Goal: Find specific page/section: Find specific page/section

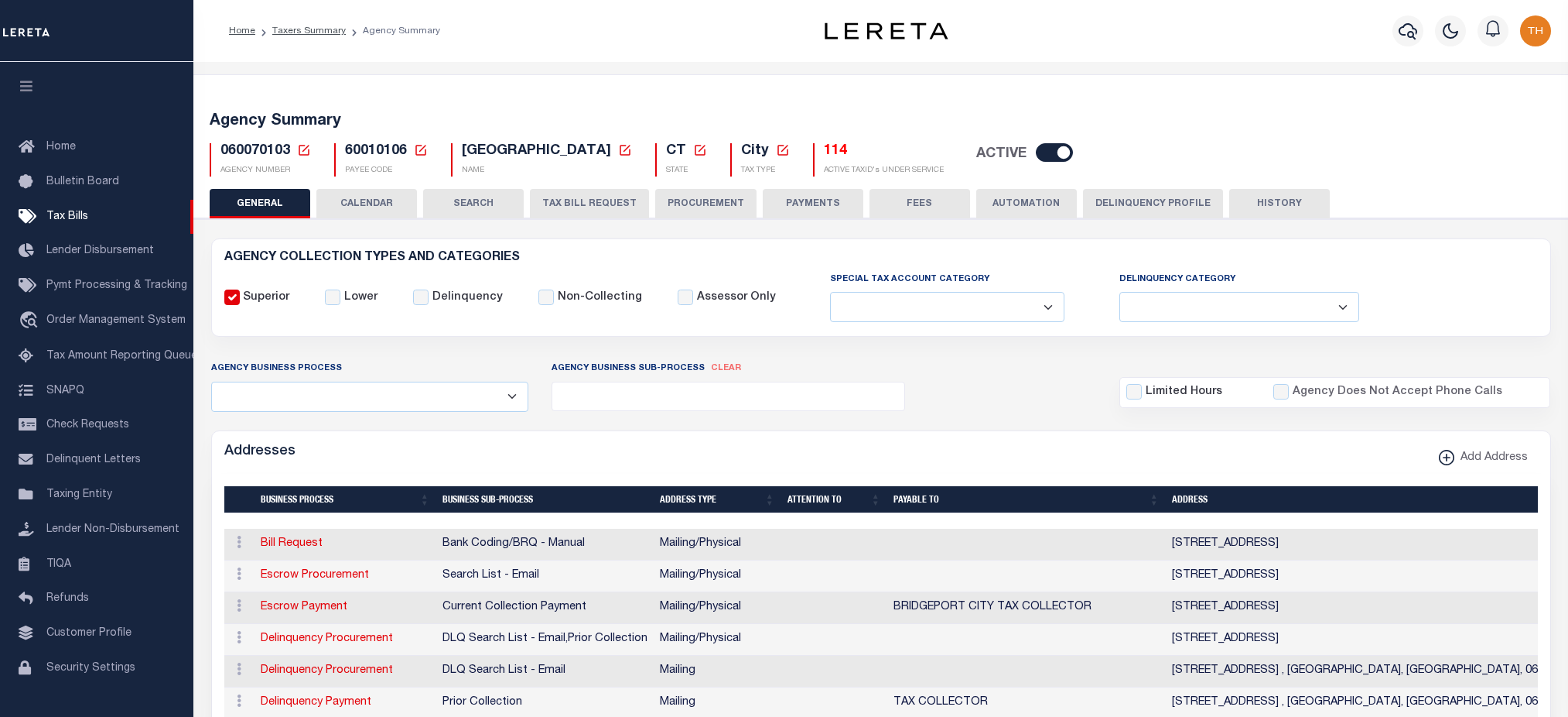
select select
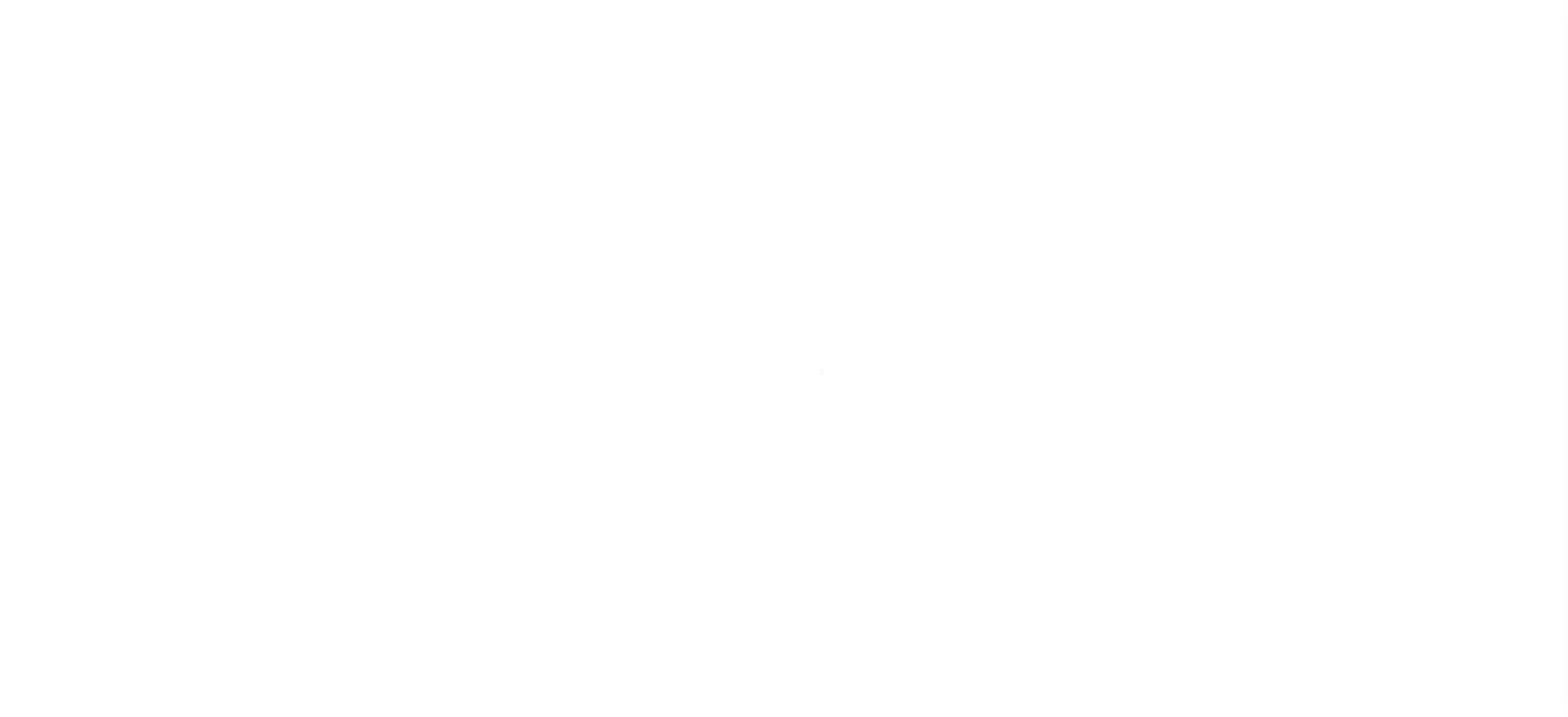
select select
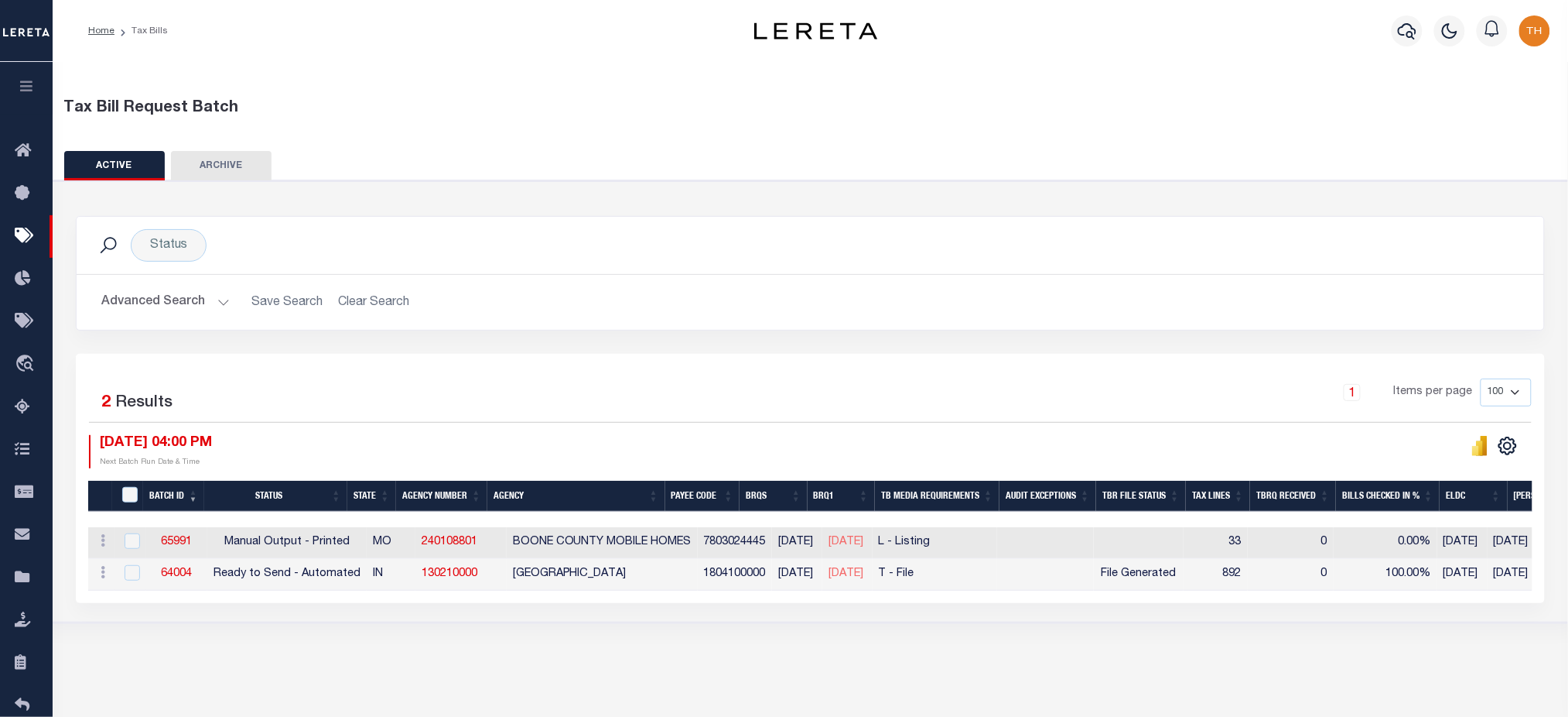
click at [199, 308] on button "Advanced Search" at bounding box center [166, 302] width 128 height 30
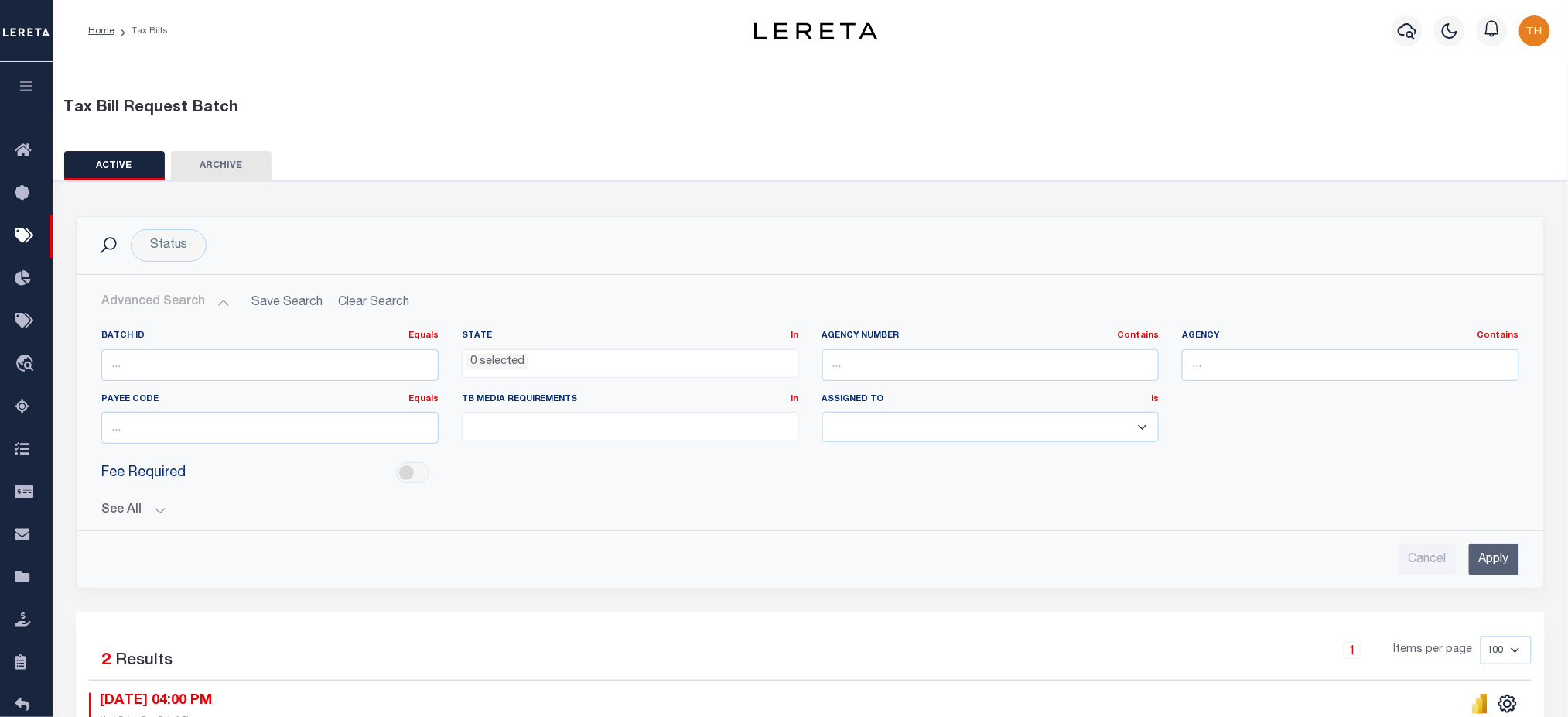
click at [136, 514] on button "See All" at bounding box center [810, 510] width 1418 height 15
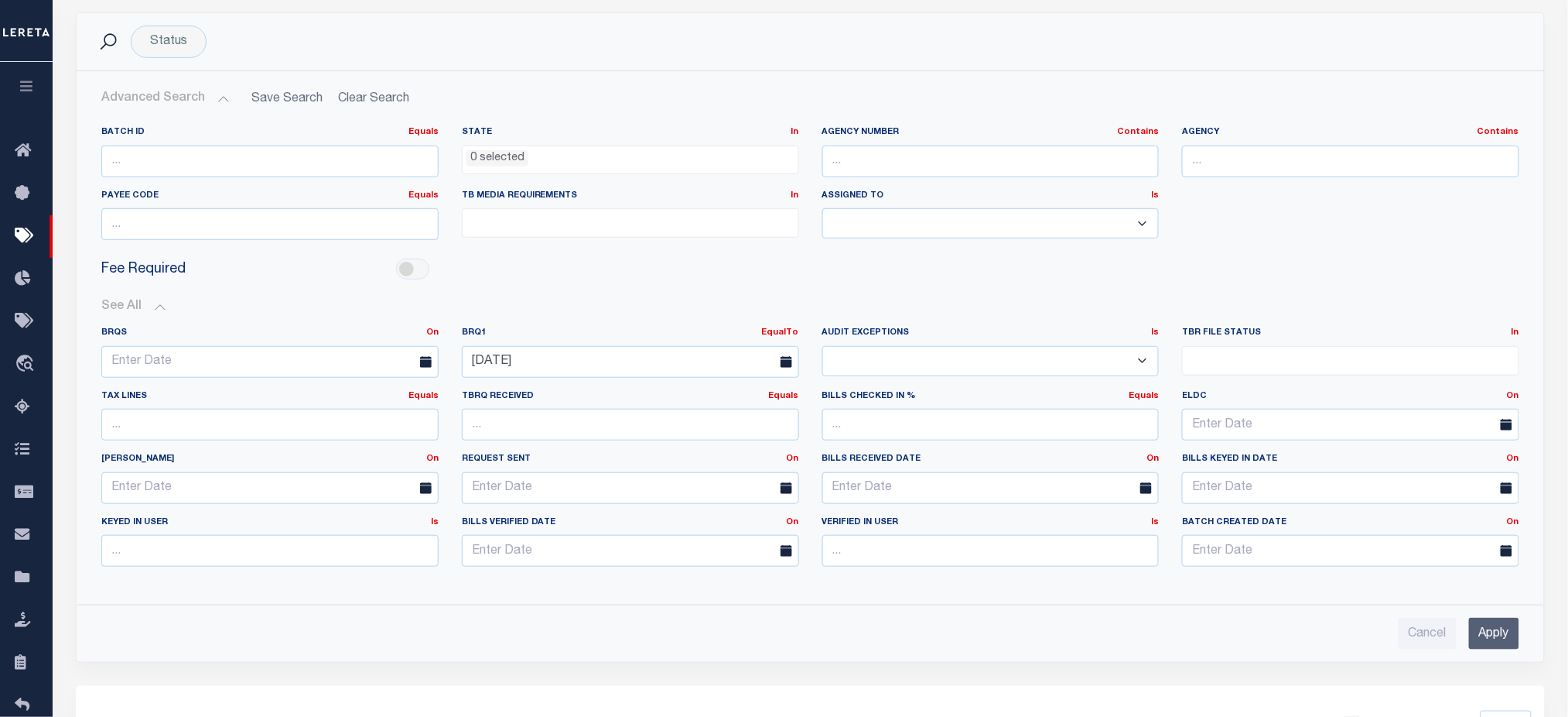
scroll to position [206, 0]
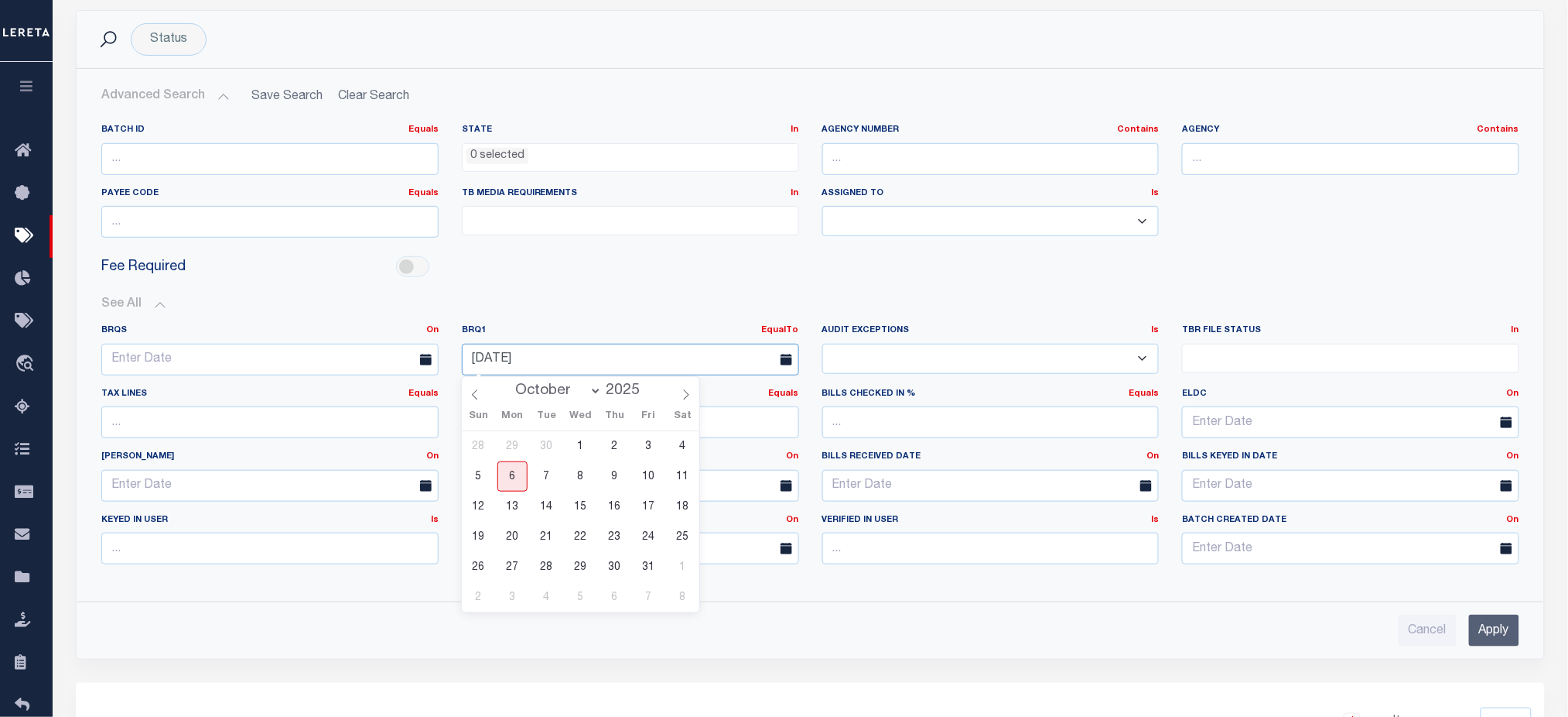
drag, startPoint x: 566, startPoint y: 359, endPoint x: 472, endPoint y: 350, distance: 94.4
click at [472, 350] on input "10-06-2025" at bounding box center [630, 359] width 337 height 32
click at [953, 158] on input "text" at bounding box center [991, 159] width 337 height 32
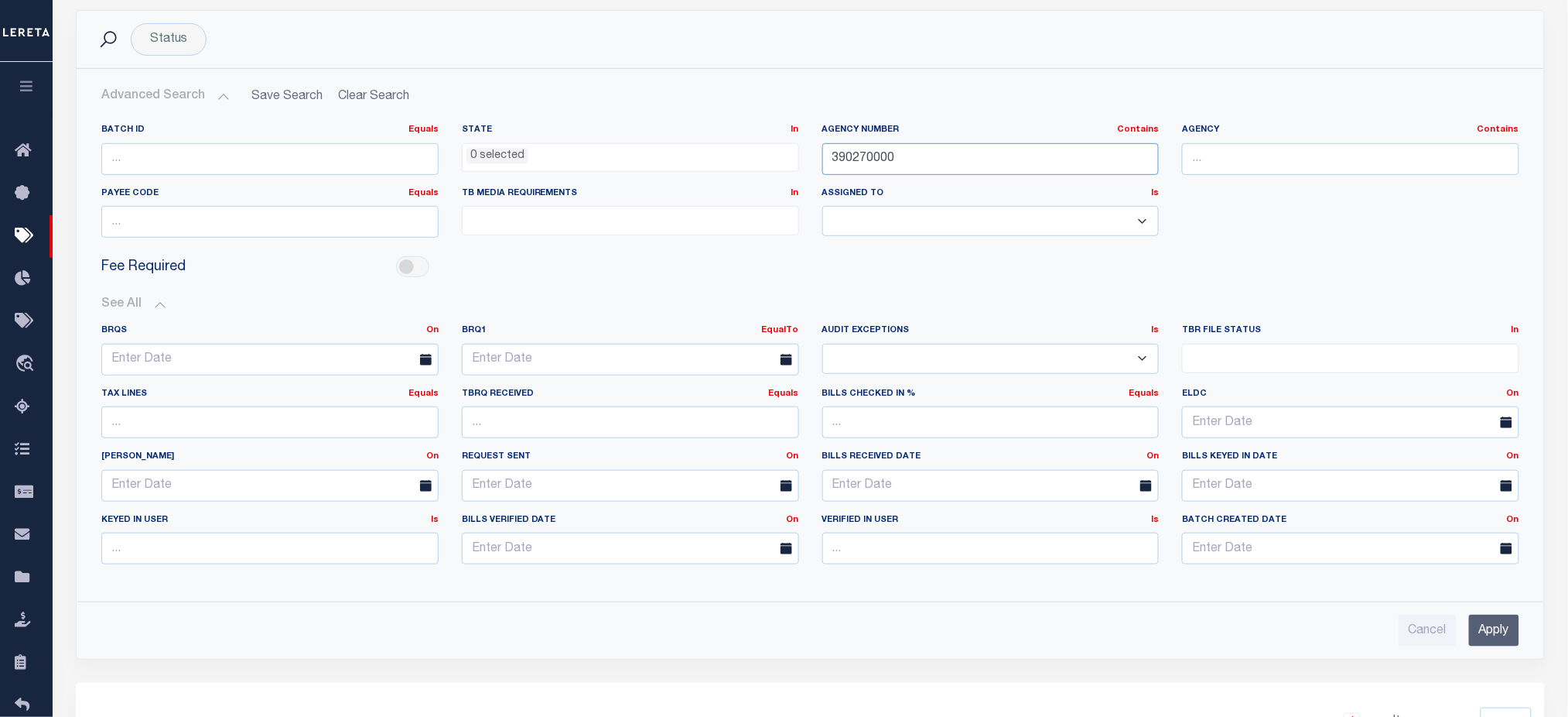
type input "390270000"
click at [1486, 633] on input "Apply" at bounding box center [1494, 630] width 50 height 32
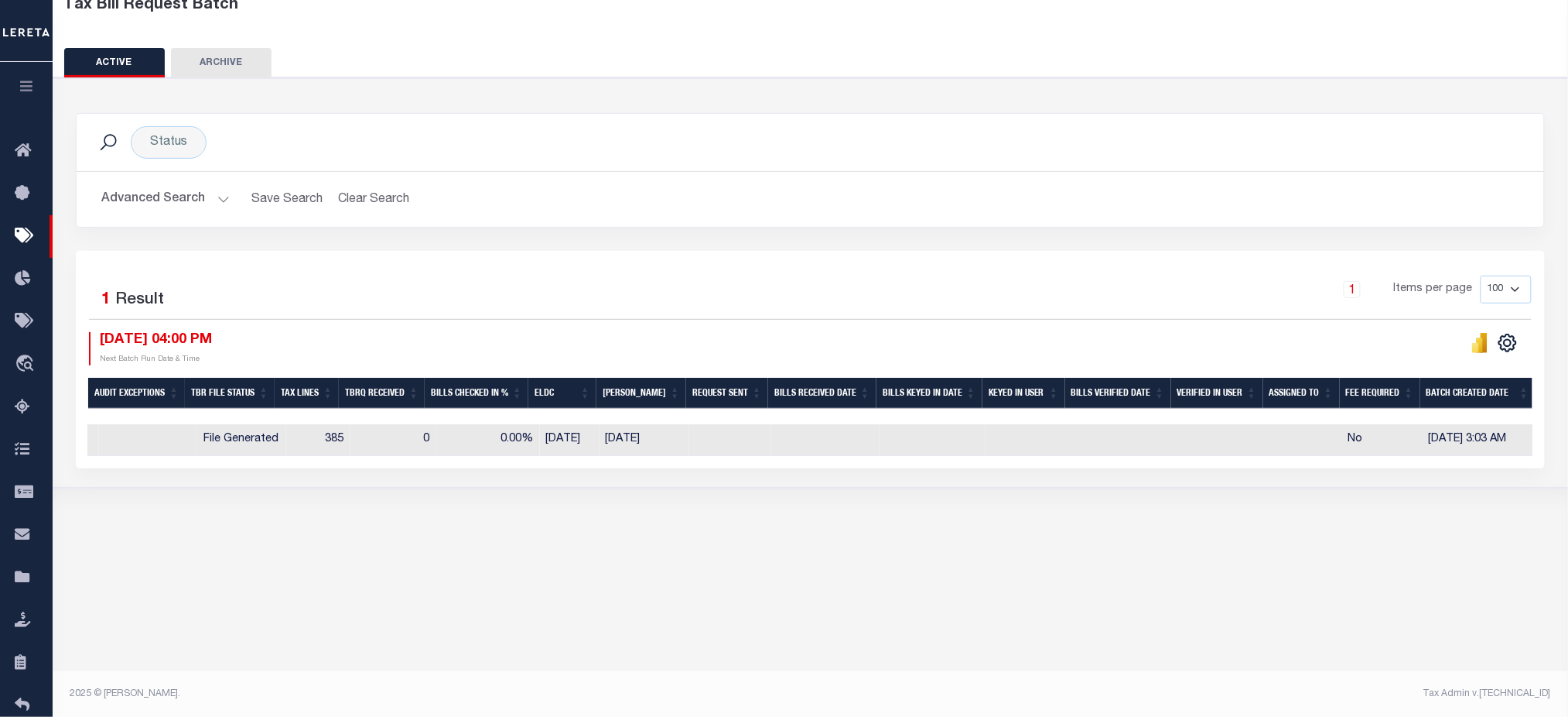
scroll to position [0, 0]
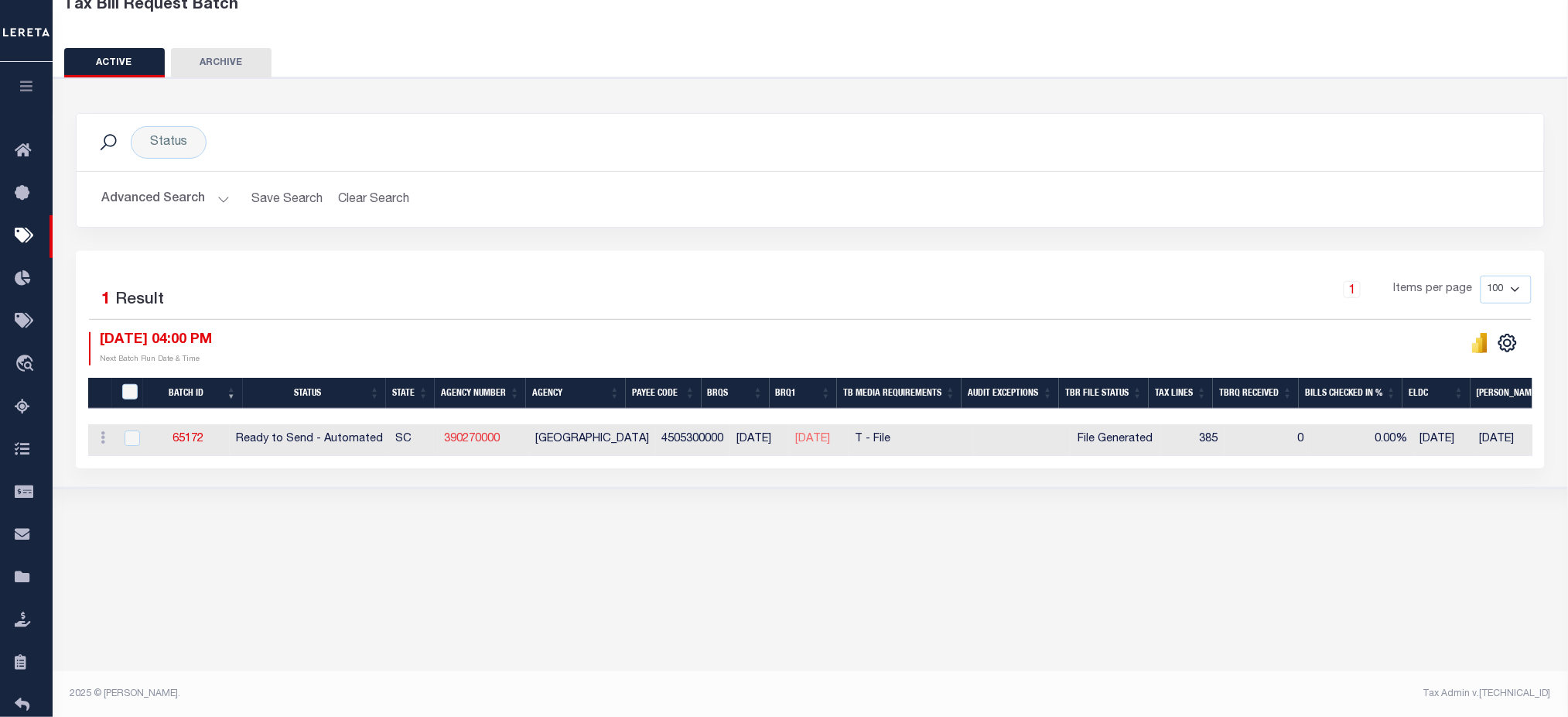
click at [464, 438] on link "390270000" at bounding box center [471, 438] width 56 height 11
checkbox input "true"
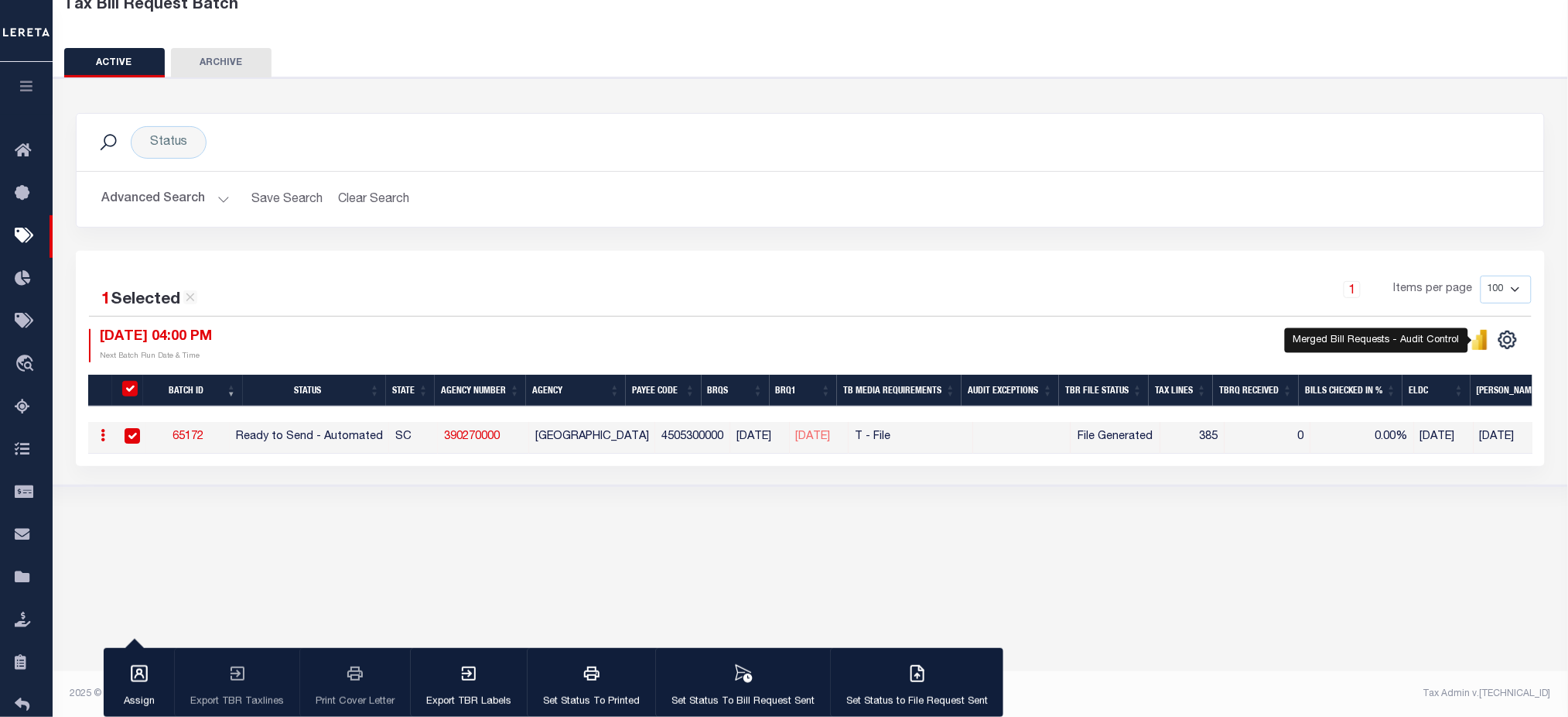
click at [1483, 342] on icon "" at bounding box center [1484, 340] width 7 height 21
drag, startPoint x: 517, startPoint y: 441, endPoint x: 436, endPoint y: 442, distance: 81.0
click at [436, 442] on tr "ACTIONS Delete 65172 Ready to Send - Automated SC 390270000 JASPER COUNTY 45053…" at bounding box center [1249, 438] width 2321 height 32
copy tr "390270000"
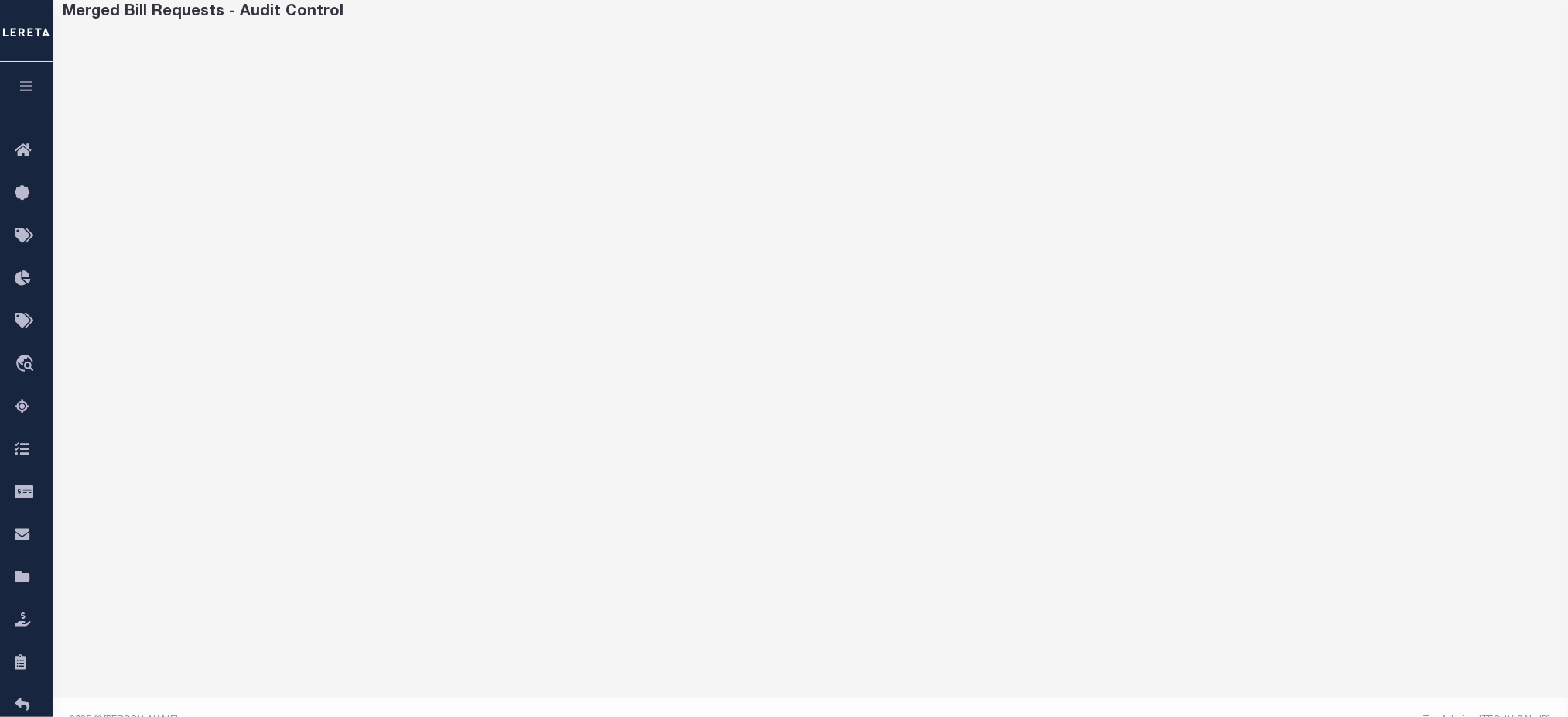
scroll to position [103, 0]
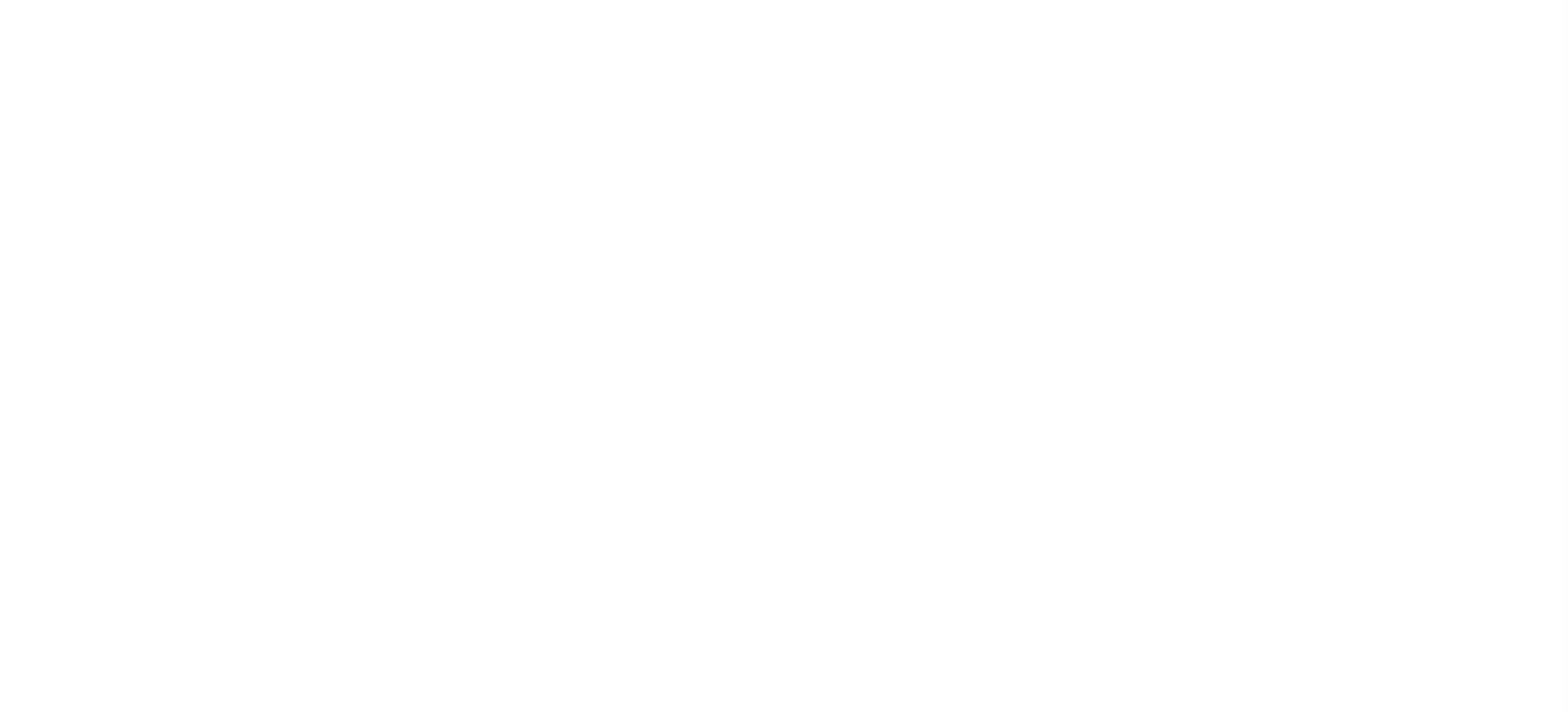
select select
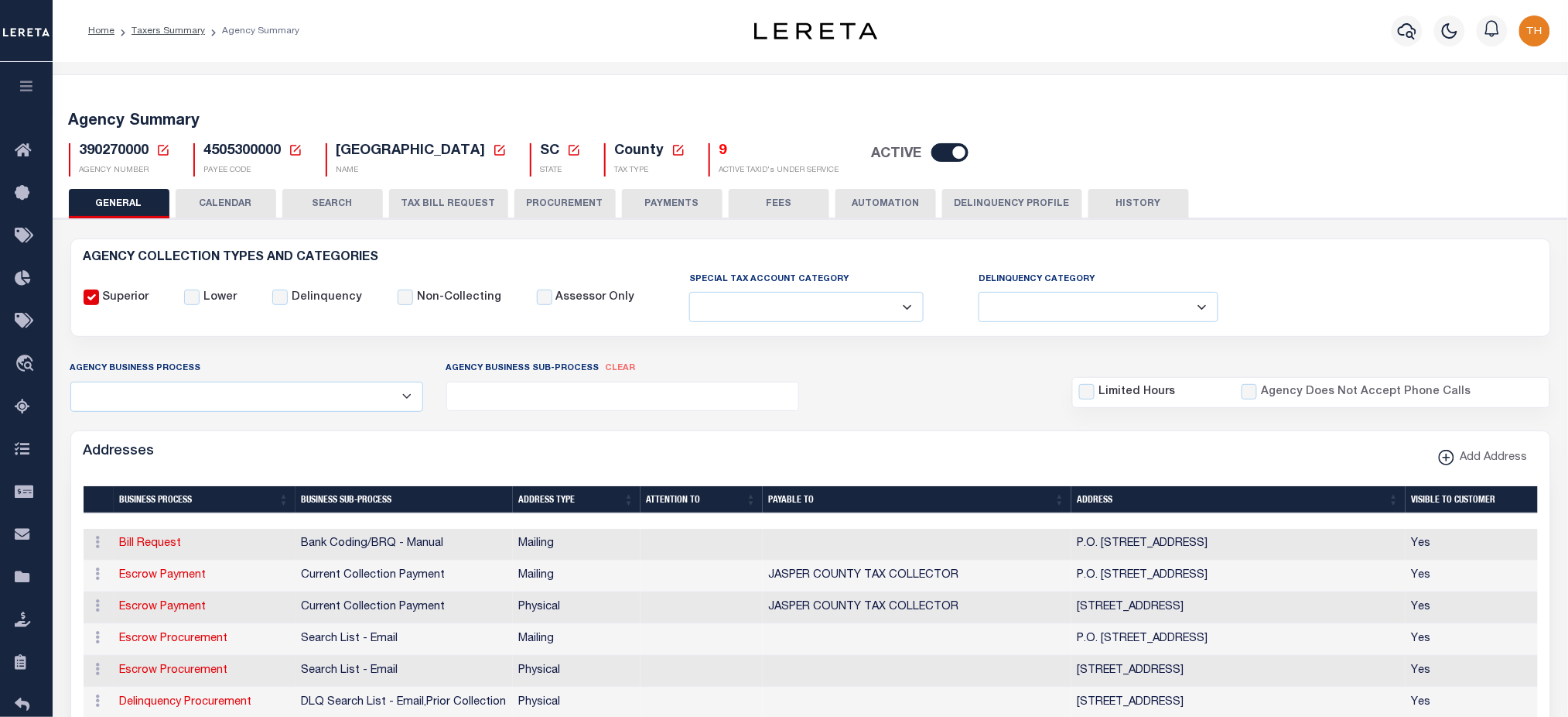
click at [483, 197] on button "TAX BILL REQUEST" at bounding box center [448, 203] width 119 height 29
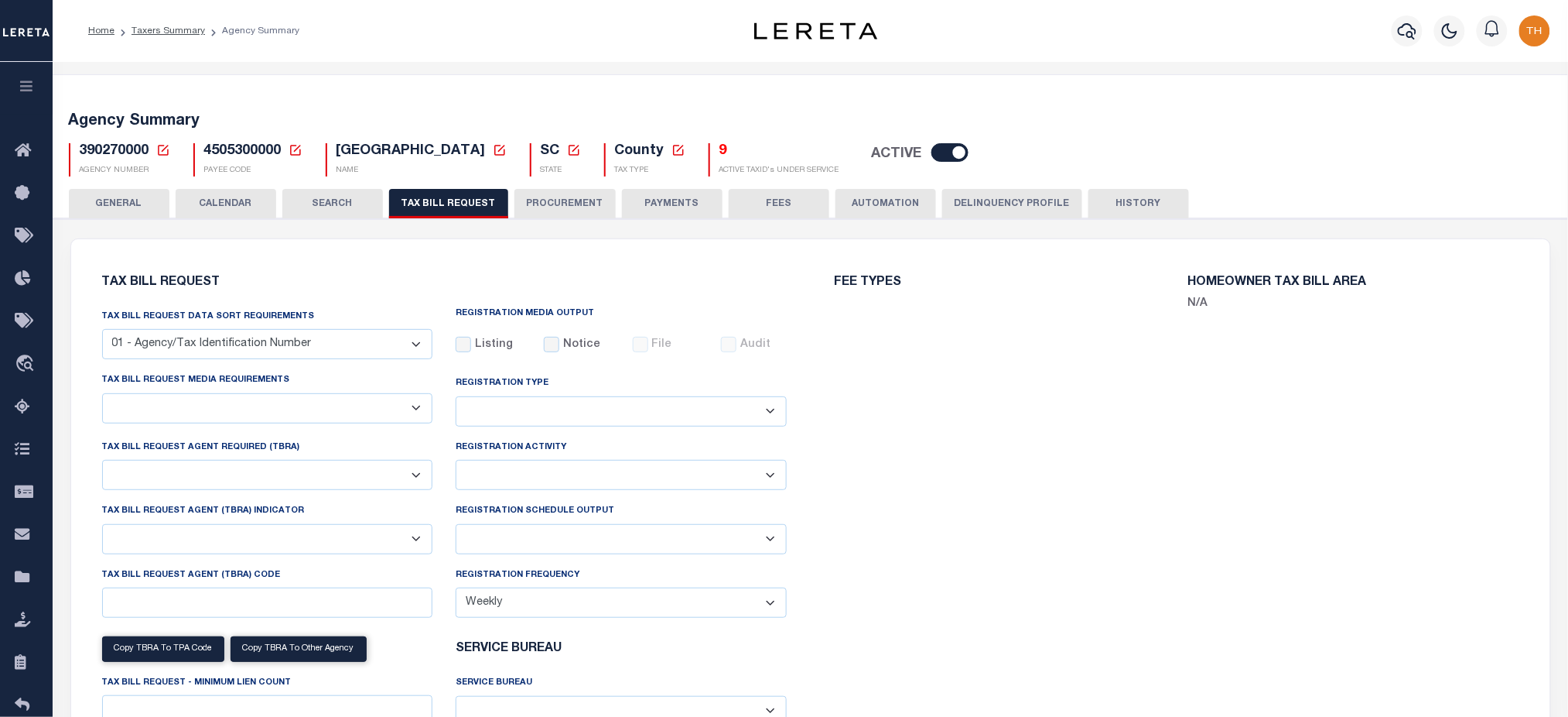
select select "27"
checkbox input "false"
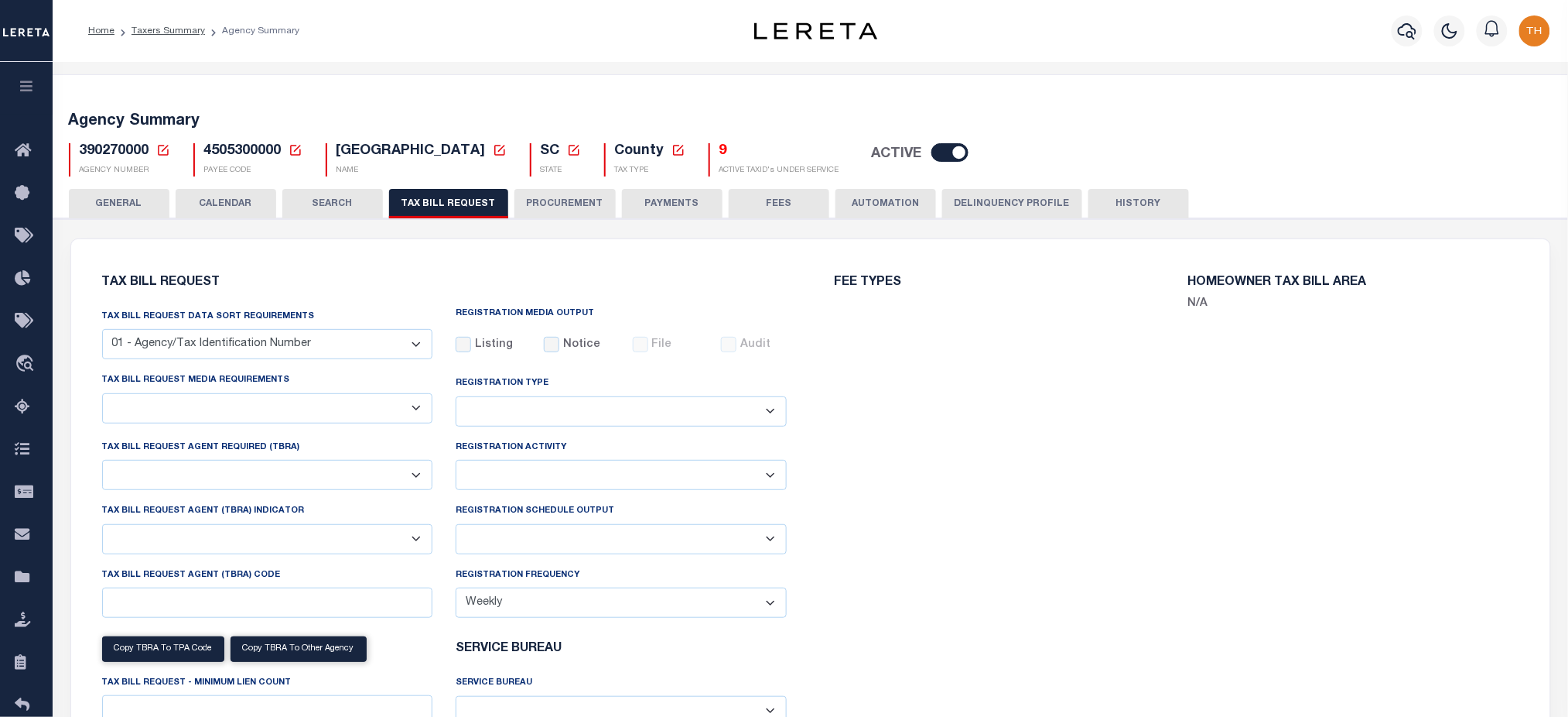
select select "22"
select select "true"
select select "13"
type input "005"
select select
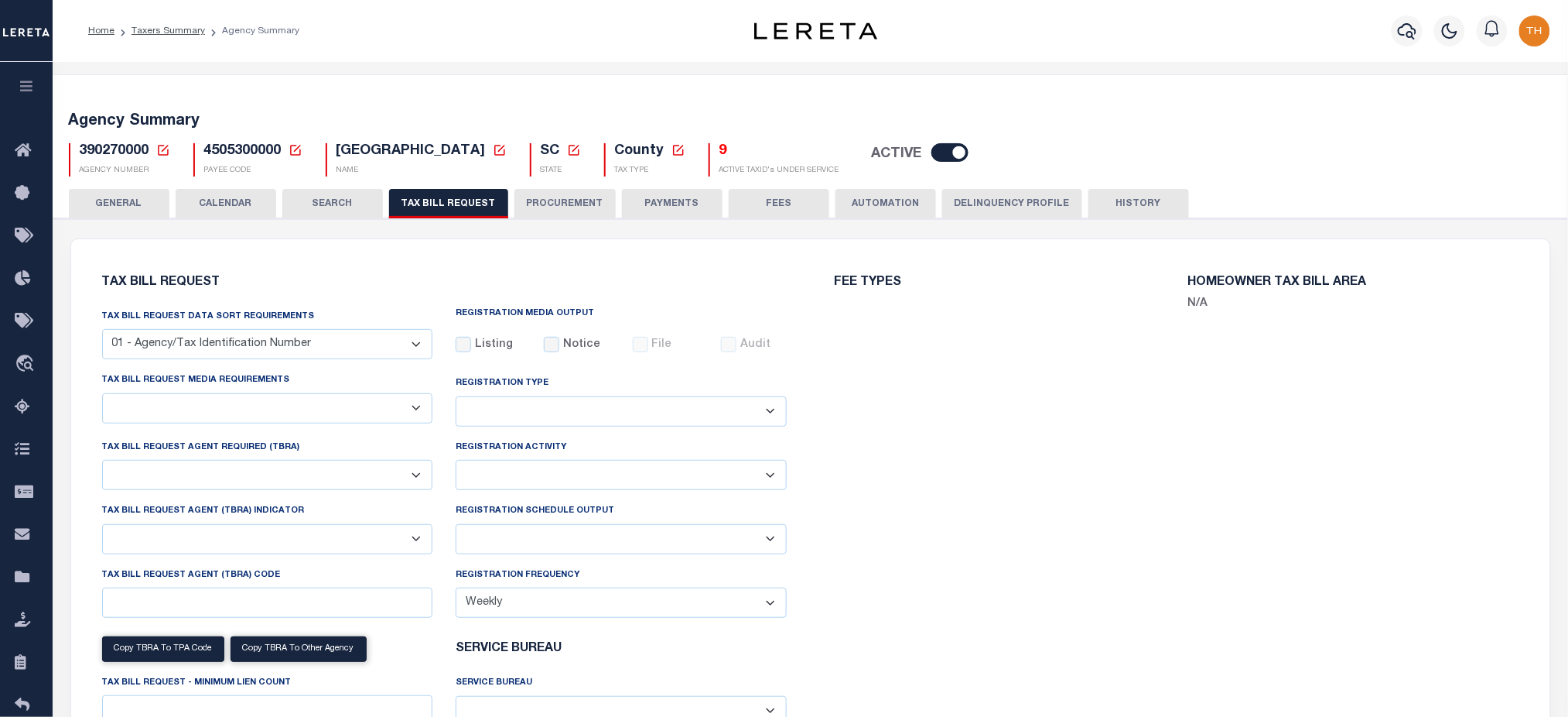
select select "7803021001"
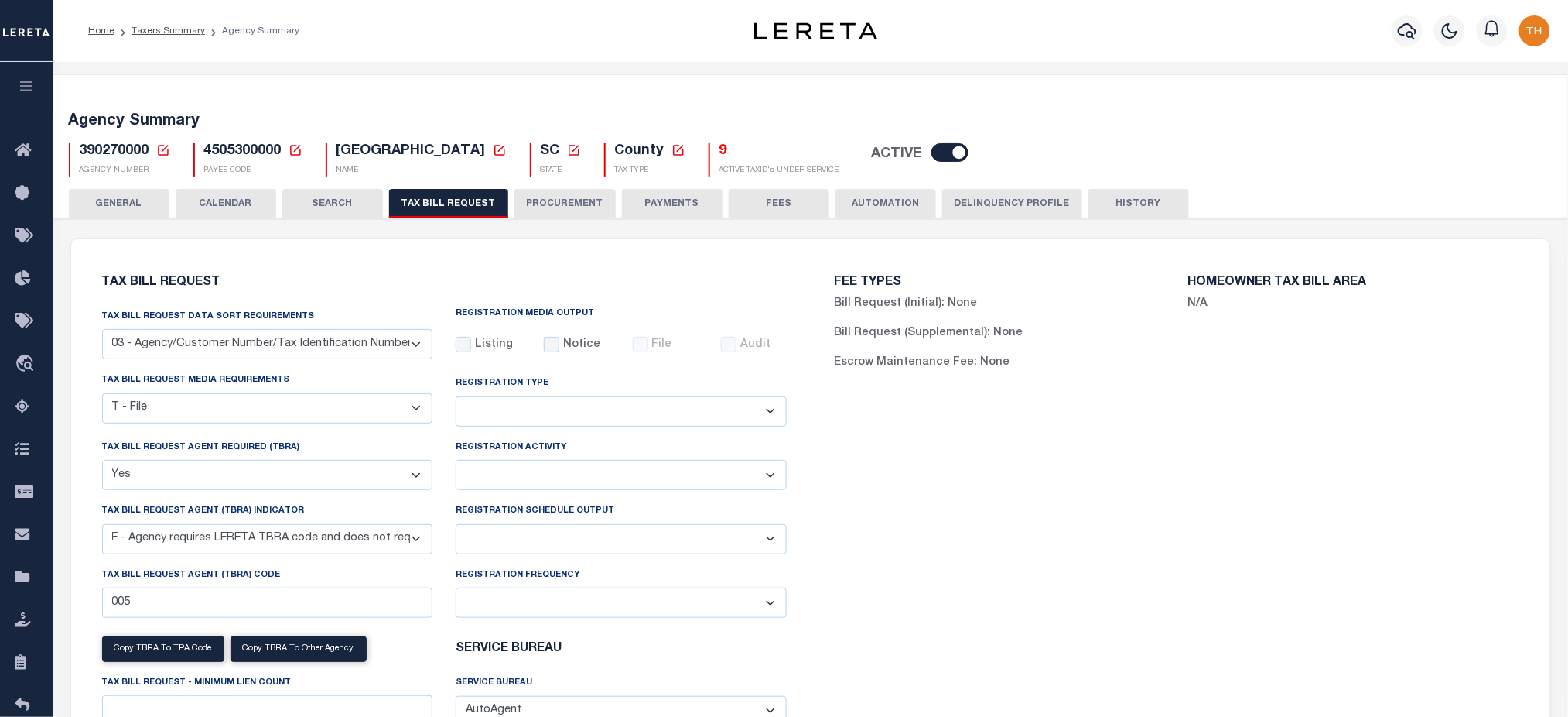
click at [243, 204] on button "CALENDAR" at bounding box center [226, 203] width 101 height 29
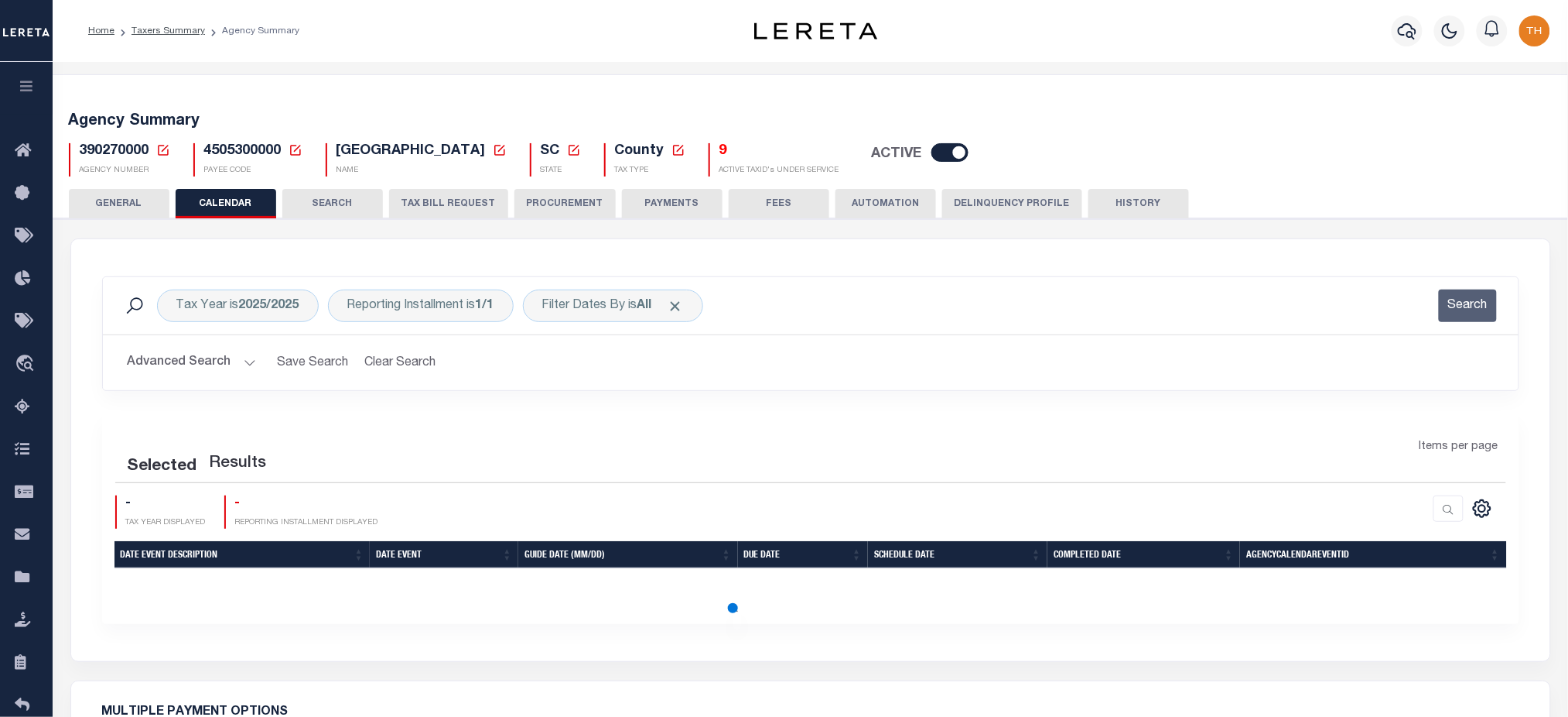
checkbox input "false"
type input "1"
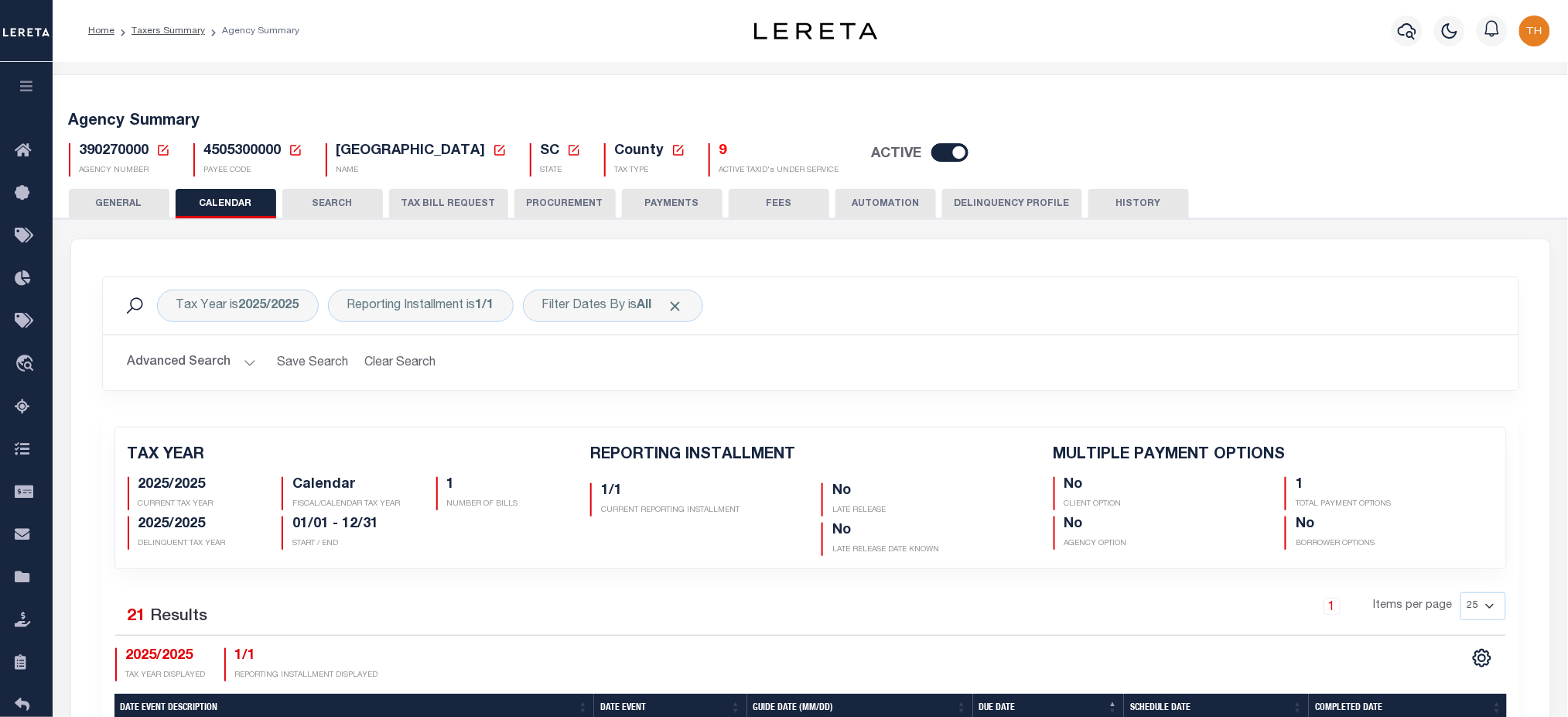
scroll to position [515, 0]
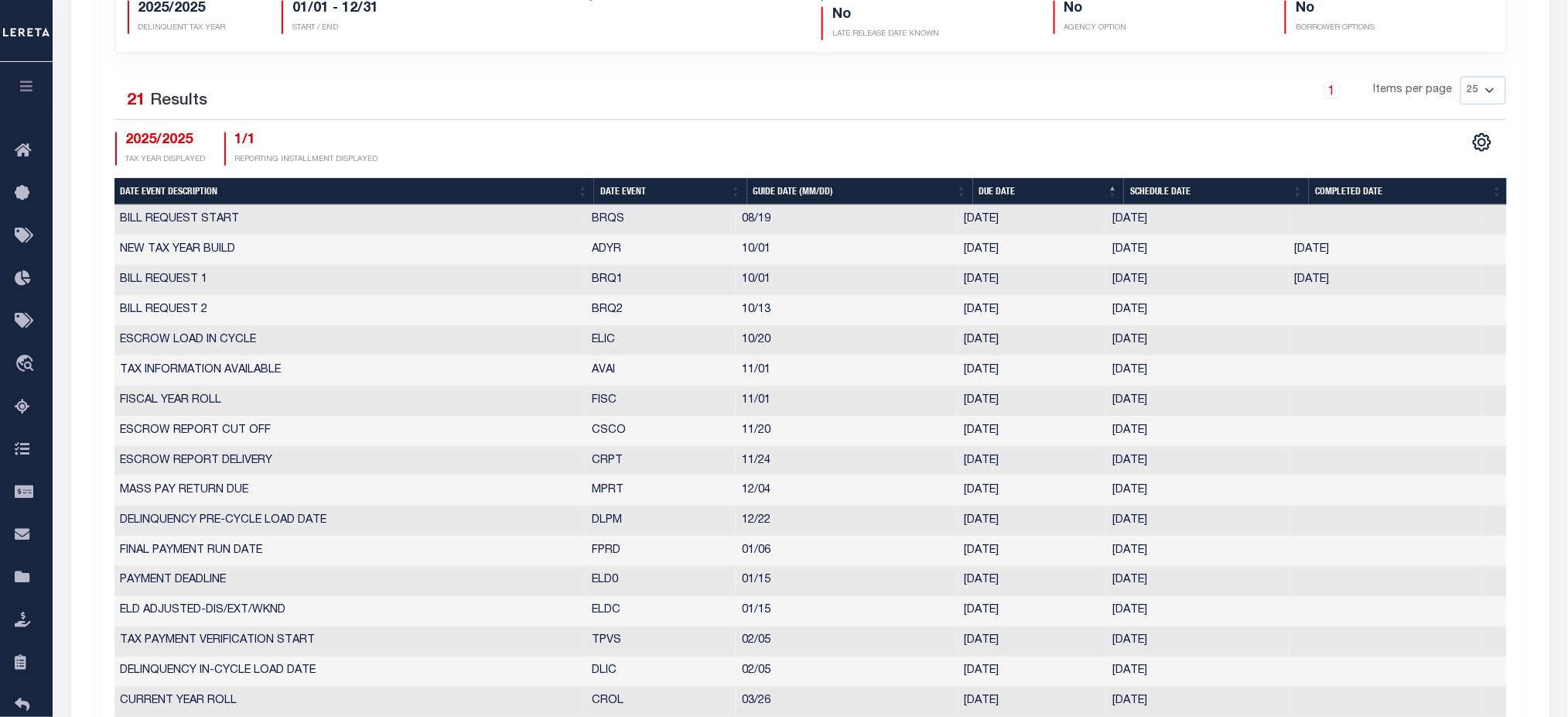
drag, startPoint x: 588, startPoint y: 316, endPoint x: 1181, endPoint y: 319, distance: 593.0
click at [1216, 316] on tr "BILL REQUEST 2 BRQ2 10/13 10/13/2025 10/06/2025 10424486" at bounding box center [810, 310] width 1393 height 30
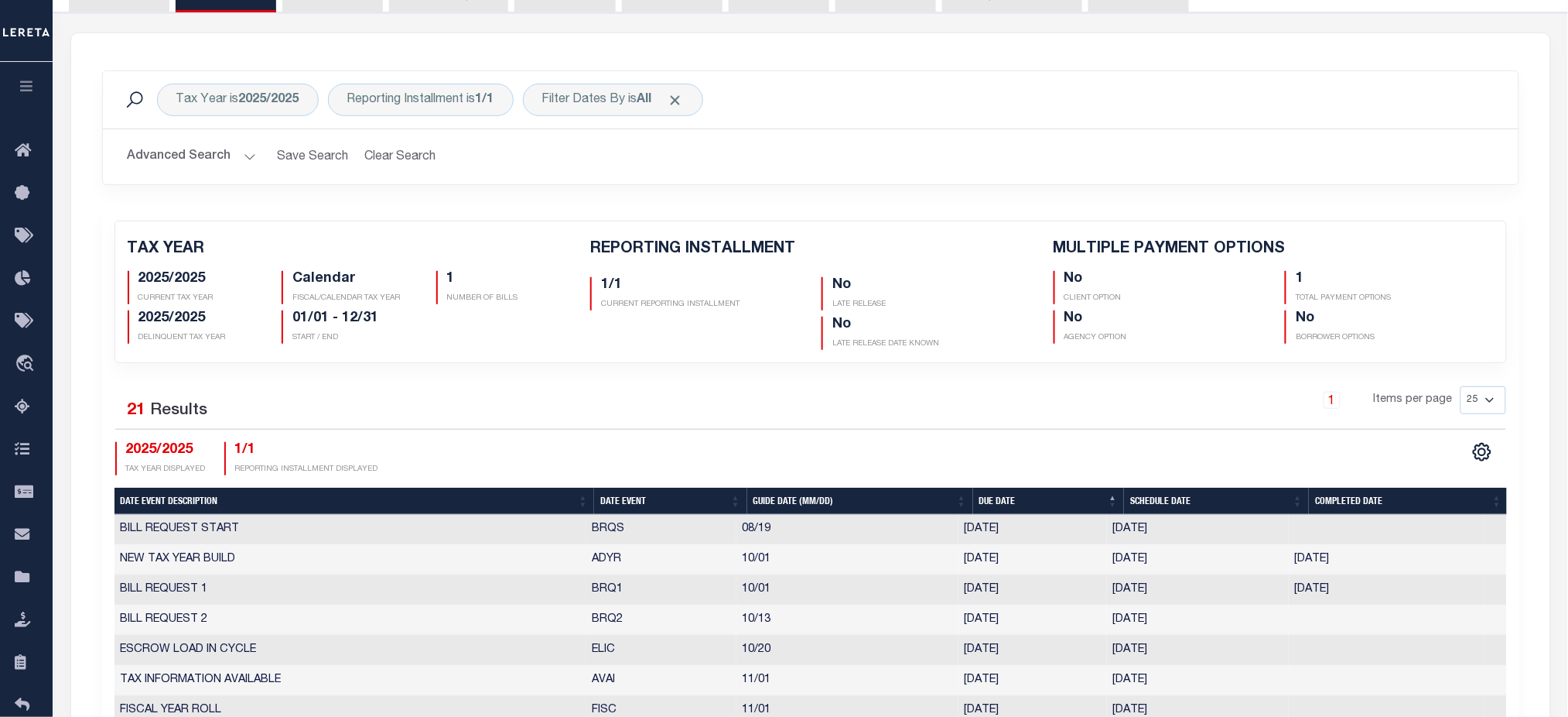
scroll to position [103, 0]
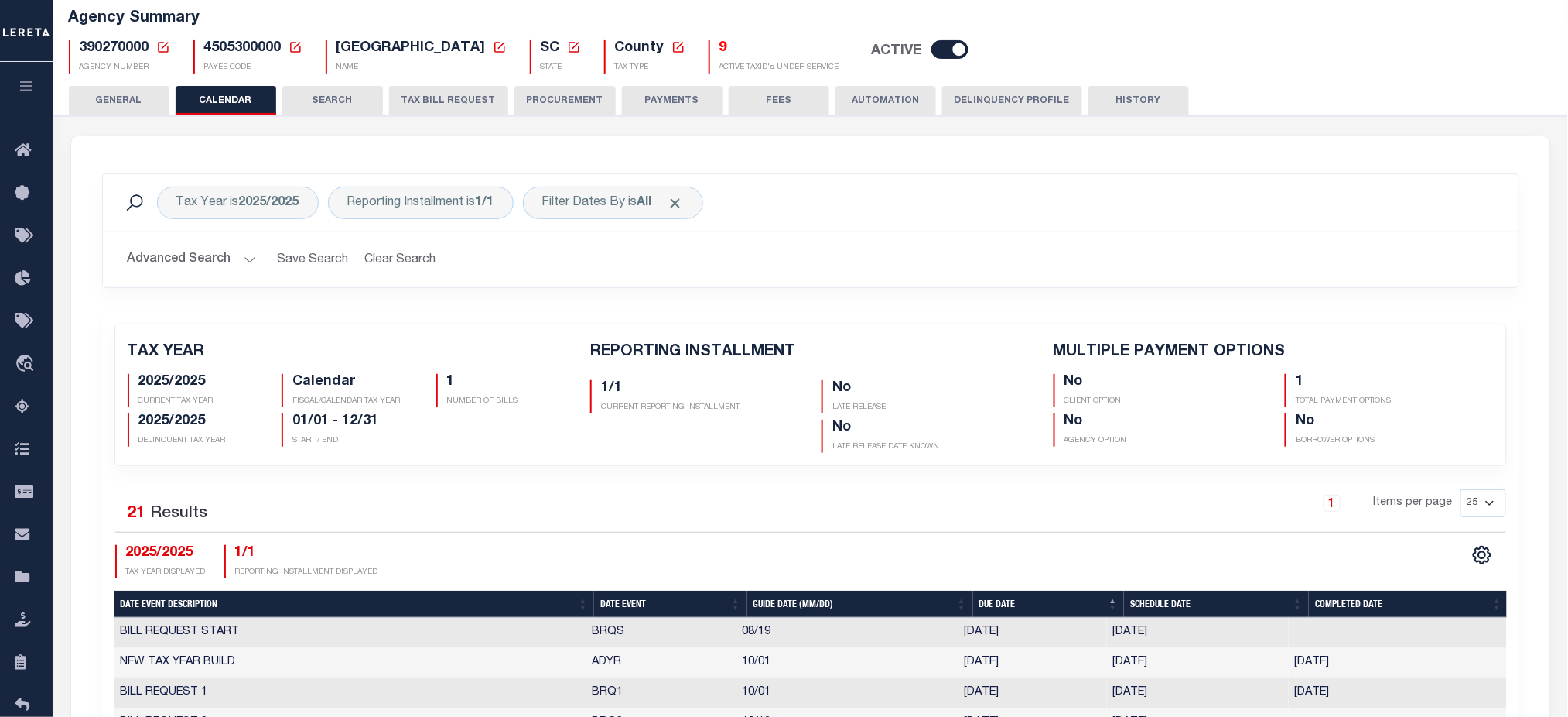
click at [459, 93] on button "TAX BILL REQUEST" at bounding box center [448, 101] width 119 height 29
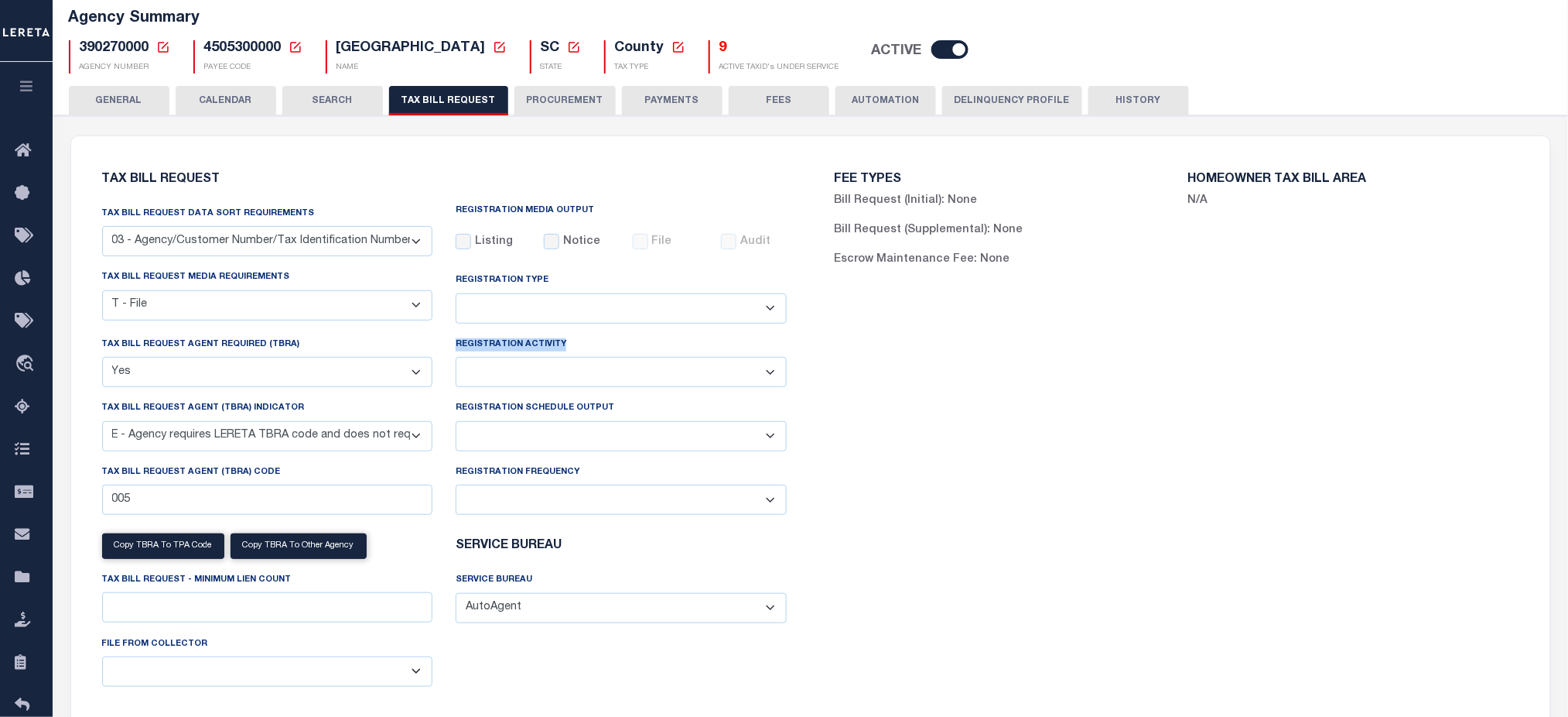
drag, startPoint x: 567, startPoint y: 330, endPoint x: 588, endPoint y: 351, distance: 29.7
click at [588, 351] on div "Registration Activity Installment Yearly" at bounding box center [621, 367] width 354 height 63
click at [1170, 448] on div "FEE TYPES Bill Request (Initial): None Bill Request (Supplemental): None Escrow…" at bounding box center [1177, 445] width 733 height 581
drag, startPoint x: 450, startPoint y: 341, endPoint x: 582, endPoint y: 343, distance: 132.0
click at [582, 343] on div "Registration Activity Installment Yearly" at bounding box center [621, 367] width 354 height 63
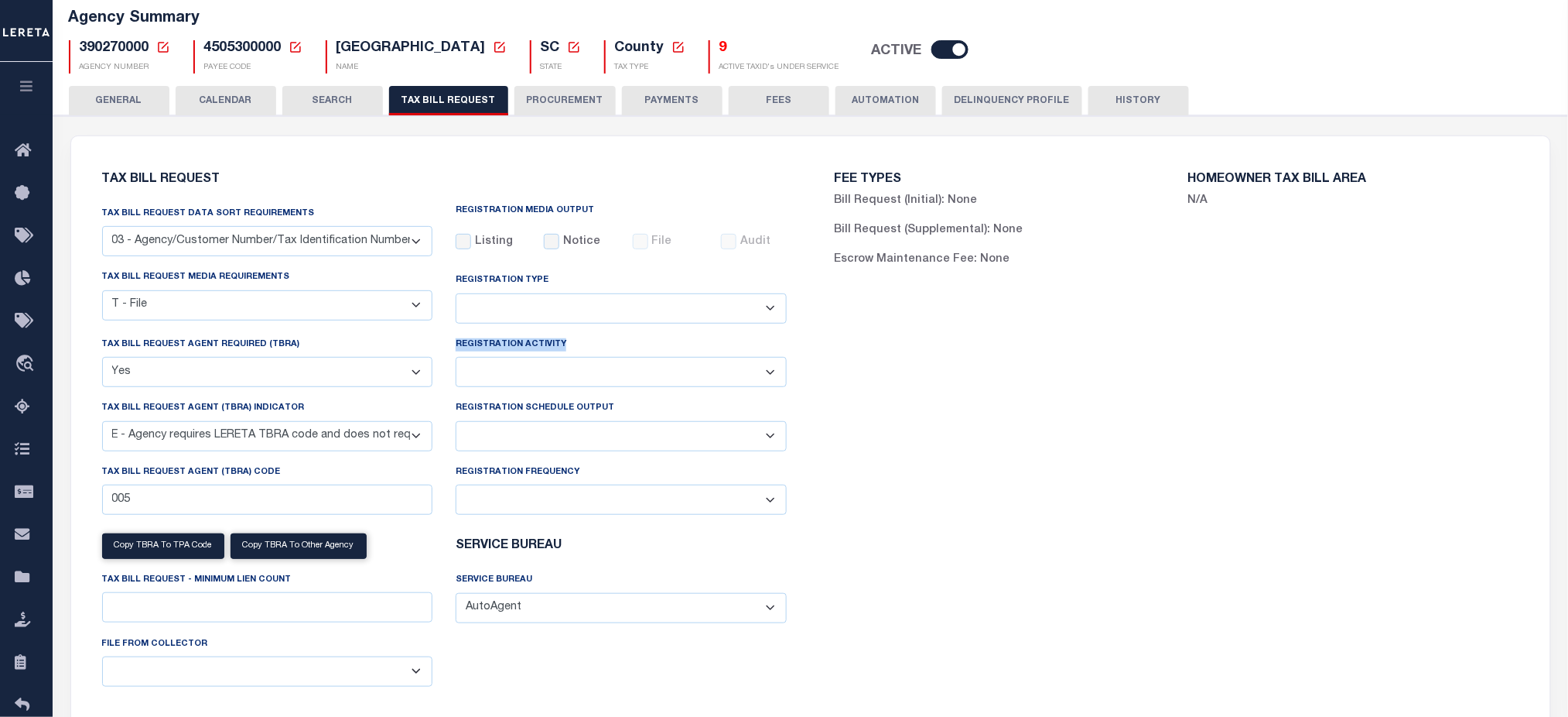
scroll to position [0, 0]
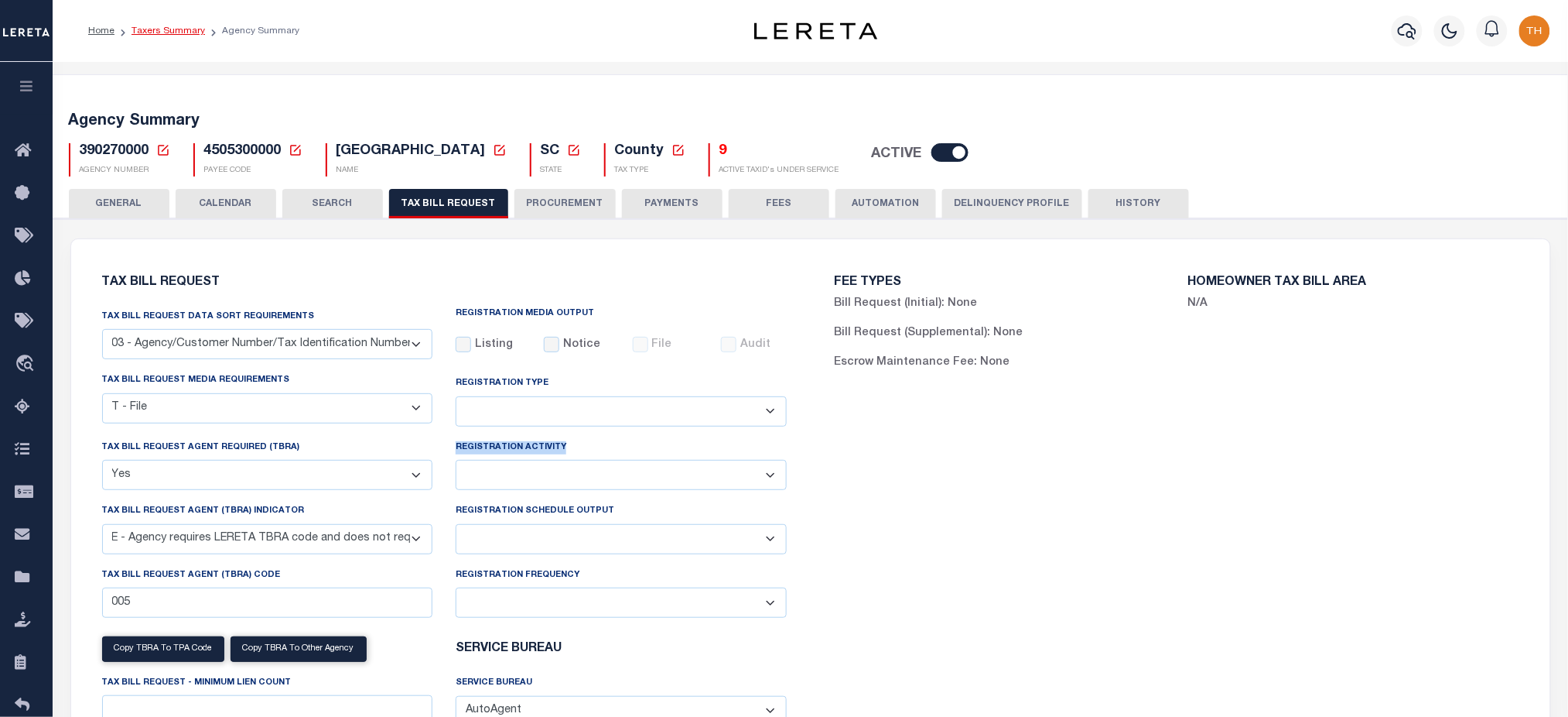
click at [184, 32] on link "Taxers Summary" at bounding box center [168, 31] width 73 height 9
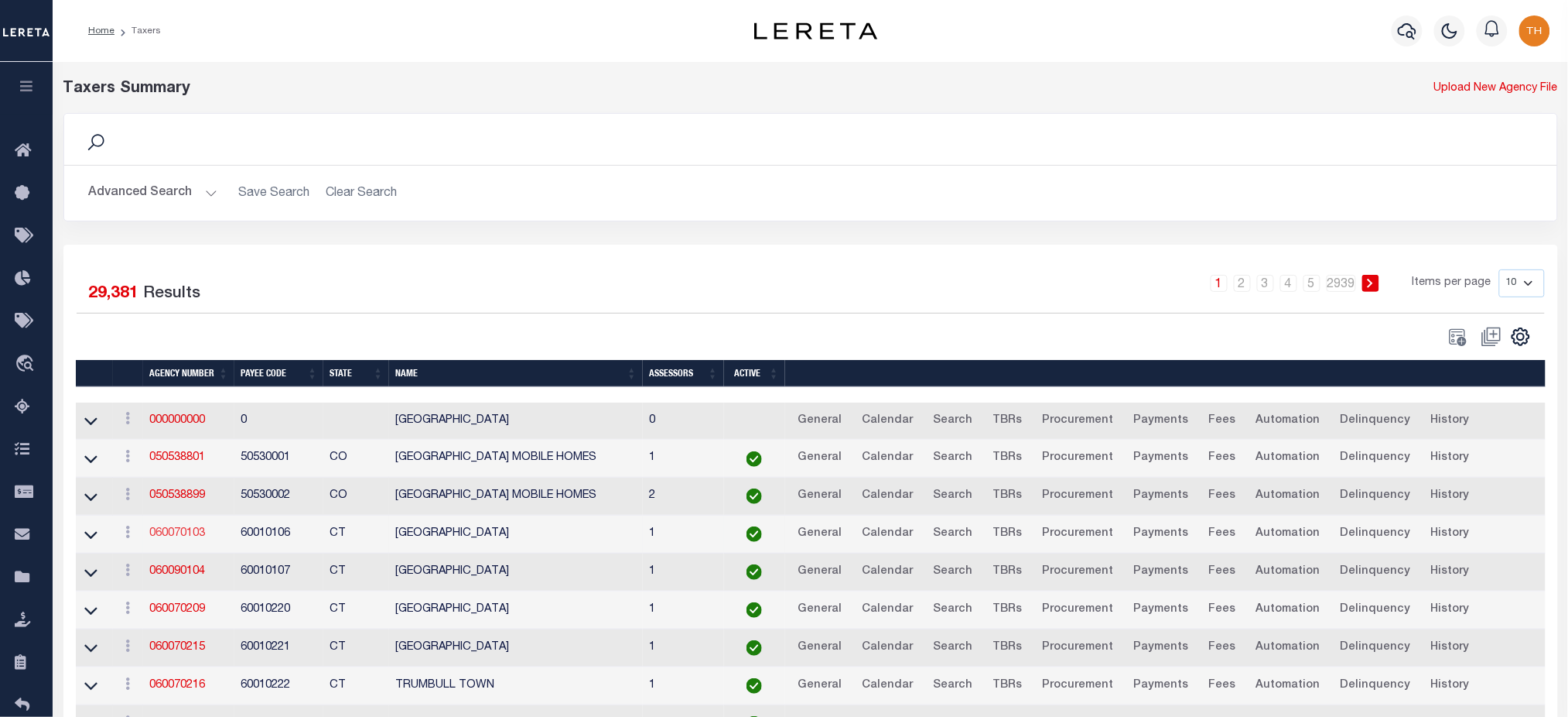
click at [178, 538] on link "060070103" at bounding box center [177, 533] width 56 height 11
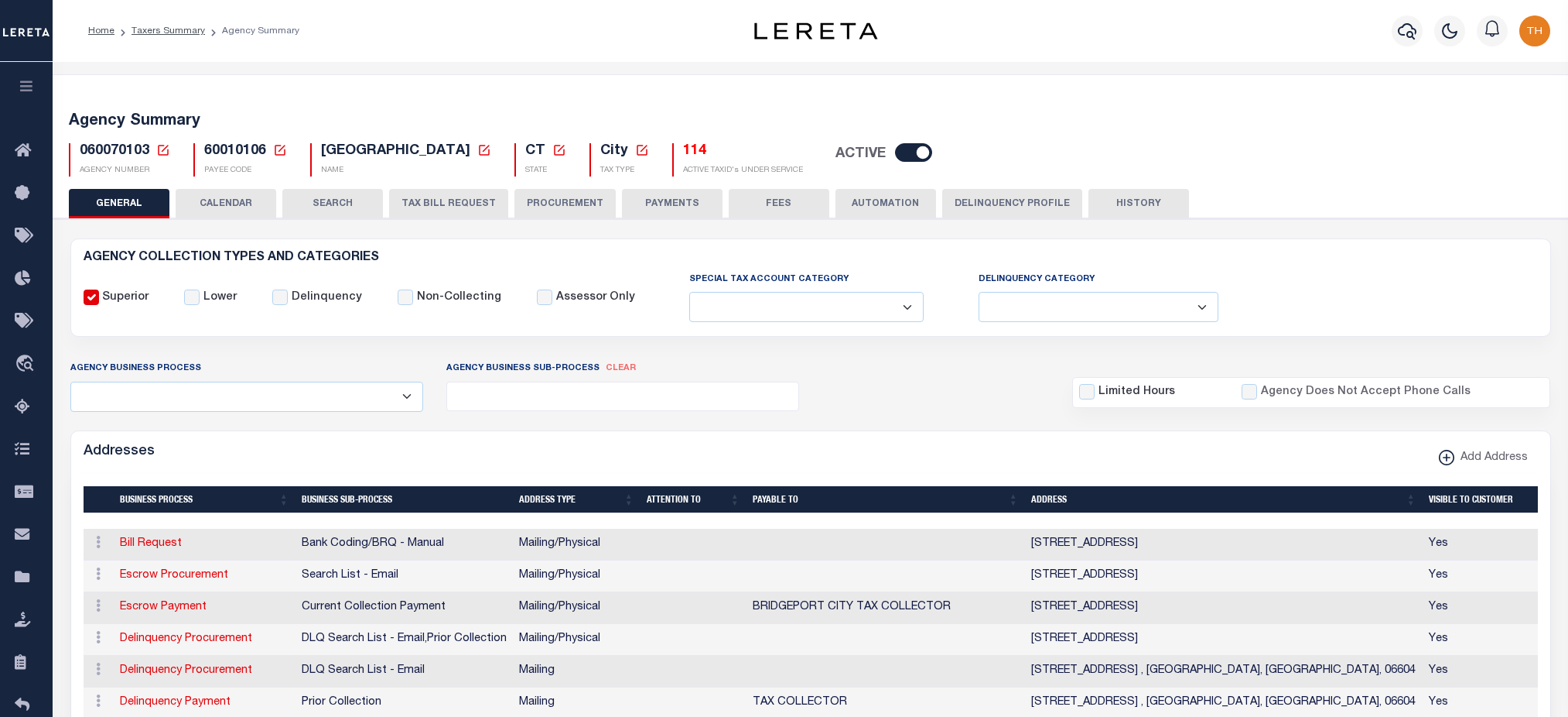
select select
click at [99, 156] on span "060070103" at bounding box center [114, 150] width 70 height 14
click at [462, 198] on button "TAX BILL REQUEST" at bounding box center [448, 203] width 119 height 29
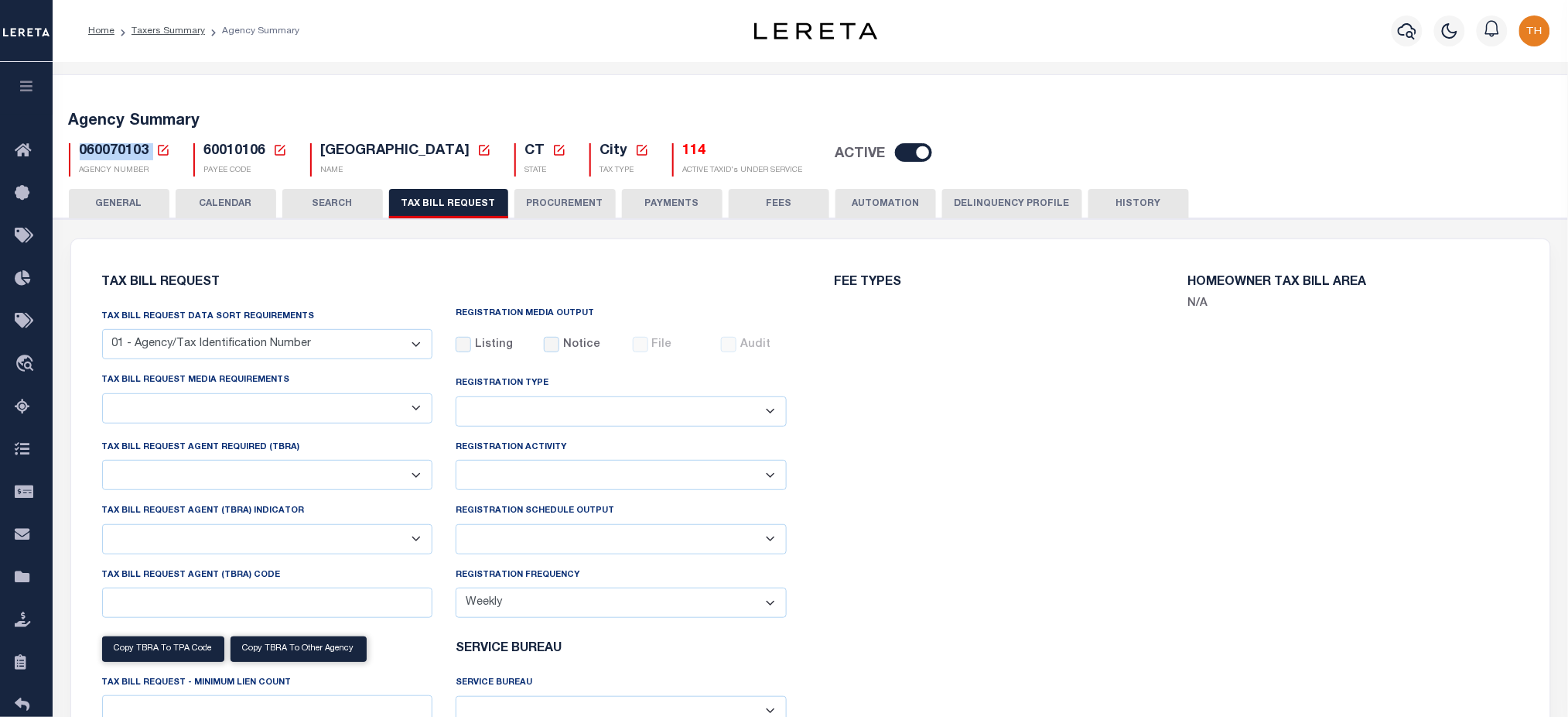
checkbox input "false"
select select "22"
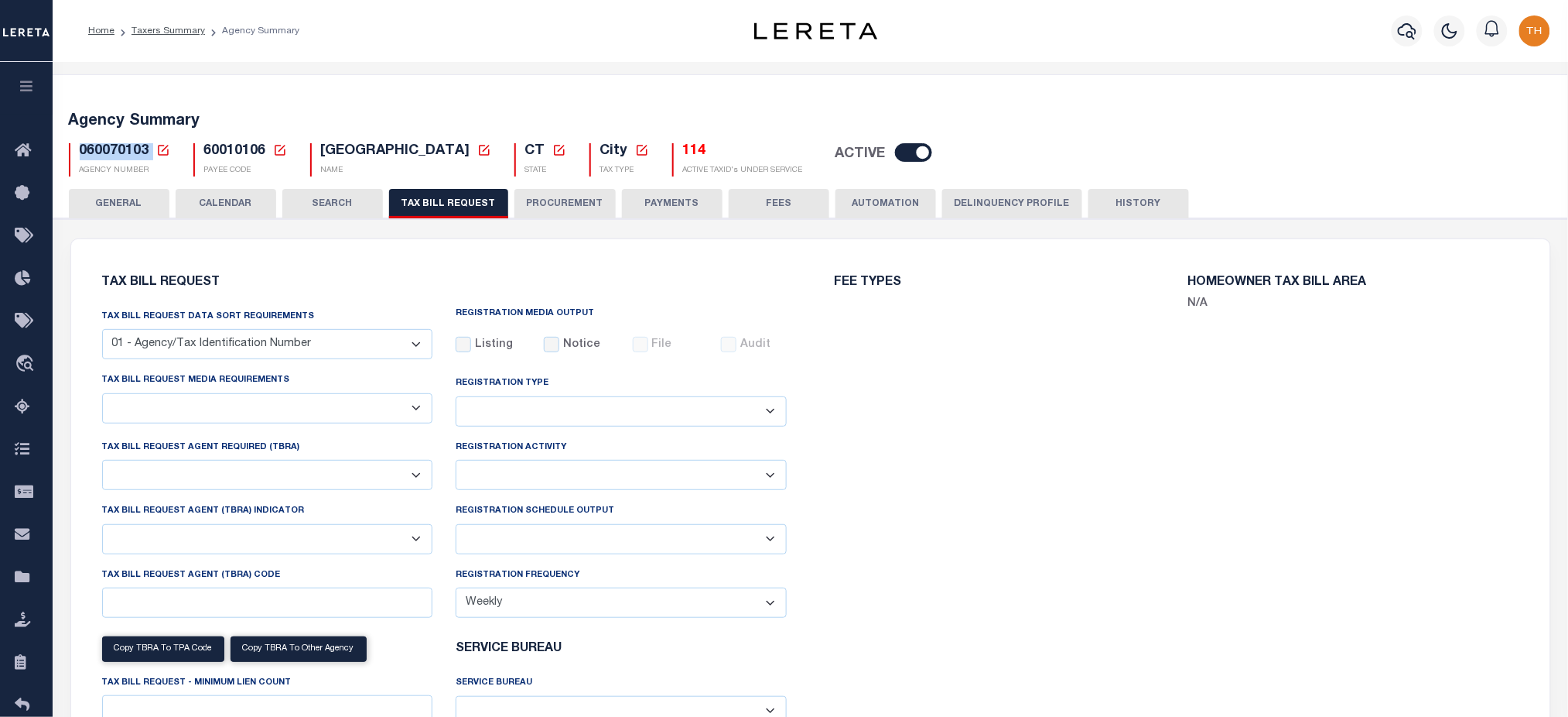
select select "false"
select select
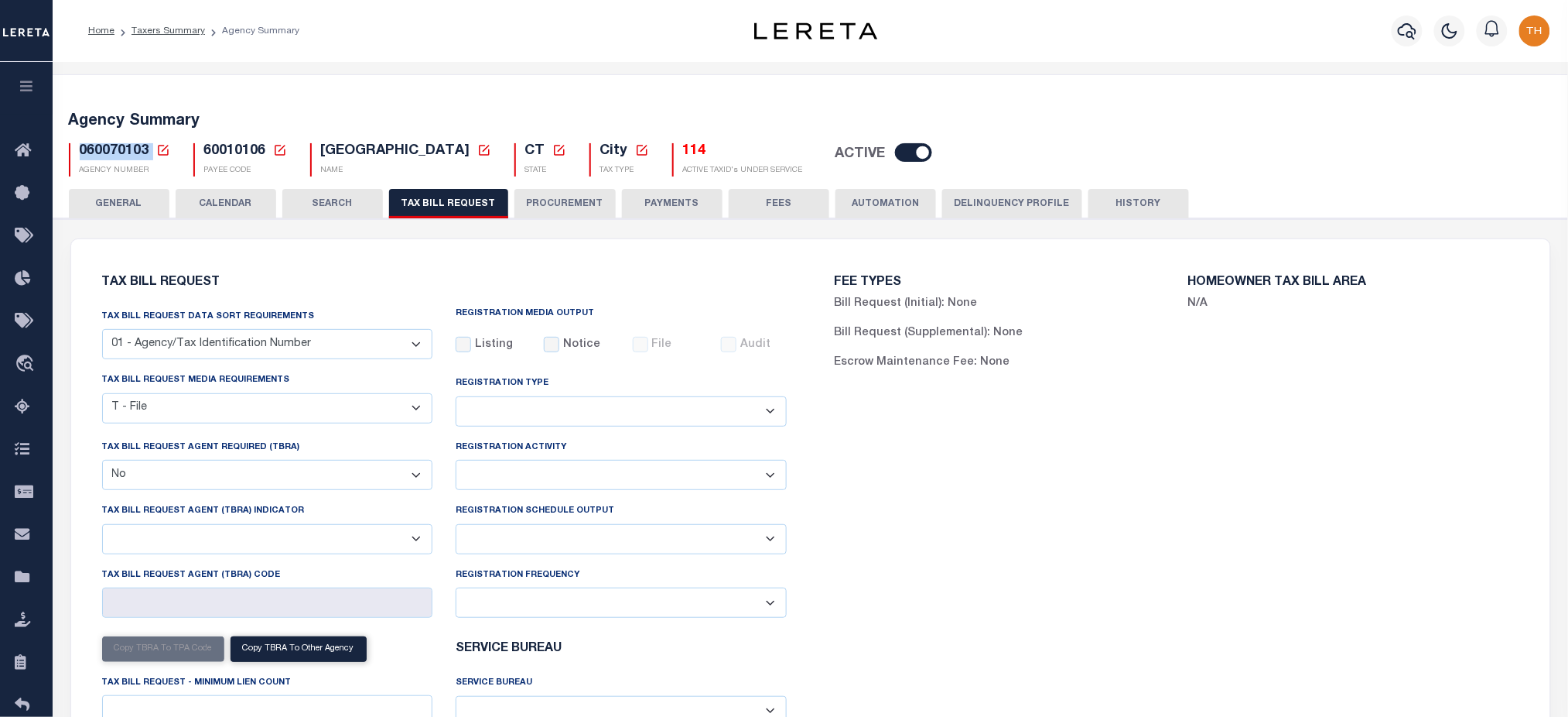
click at [137, 538] on select "A - Agency requires both customer TBRA code and LERETA TBRA code. B - Agency re…" at bounding box center [268, 538] width 331 height 30
click at [1239, 523] on div "FEE TYPES Bill Request (Initial): None Bill Request (Supplemental): None Escrow…" at bounding box center [1177, 549] width 733 height 581
click at [229, 206] on button "CALENDAR" at bounding box center [226, 203] width 101 height 29
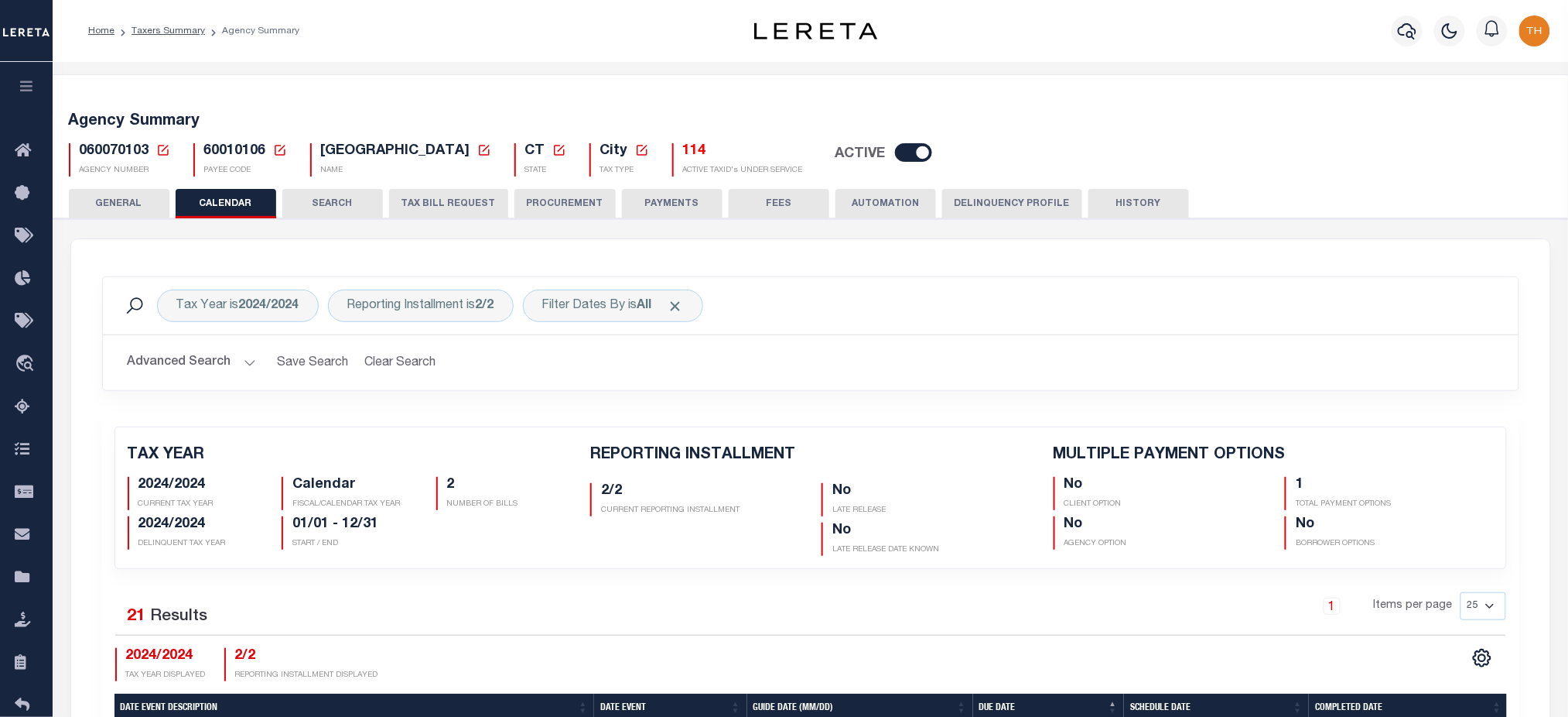
checkbox input "false"
type input "1"
click at [188, 26] on link "Taxers Summary" at bounding box center [168, 31] width 73 height 9
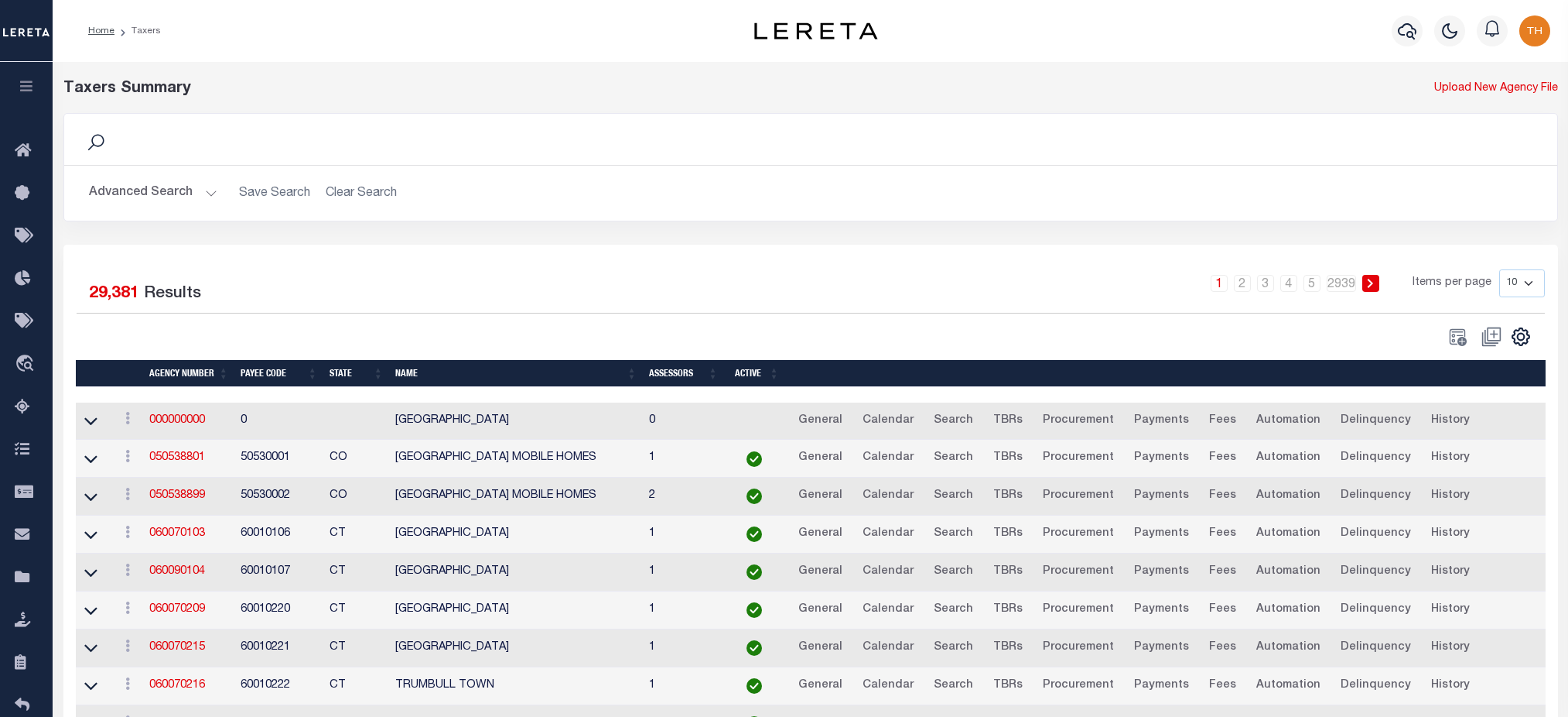
select select
click at [169, 178] on button "Advanced Search" at bounding box center [153, 192] width 128 height 30
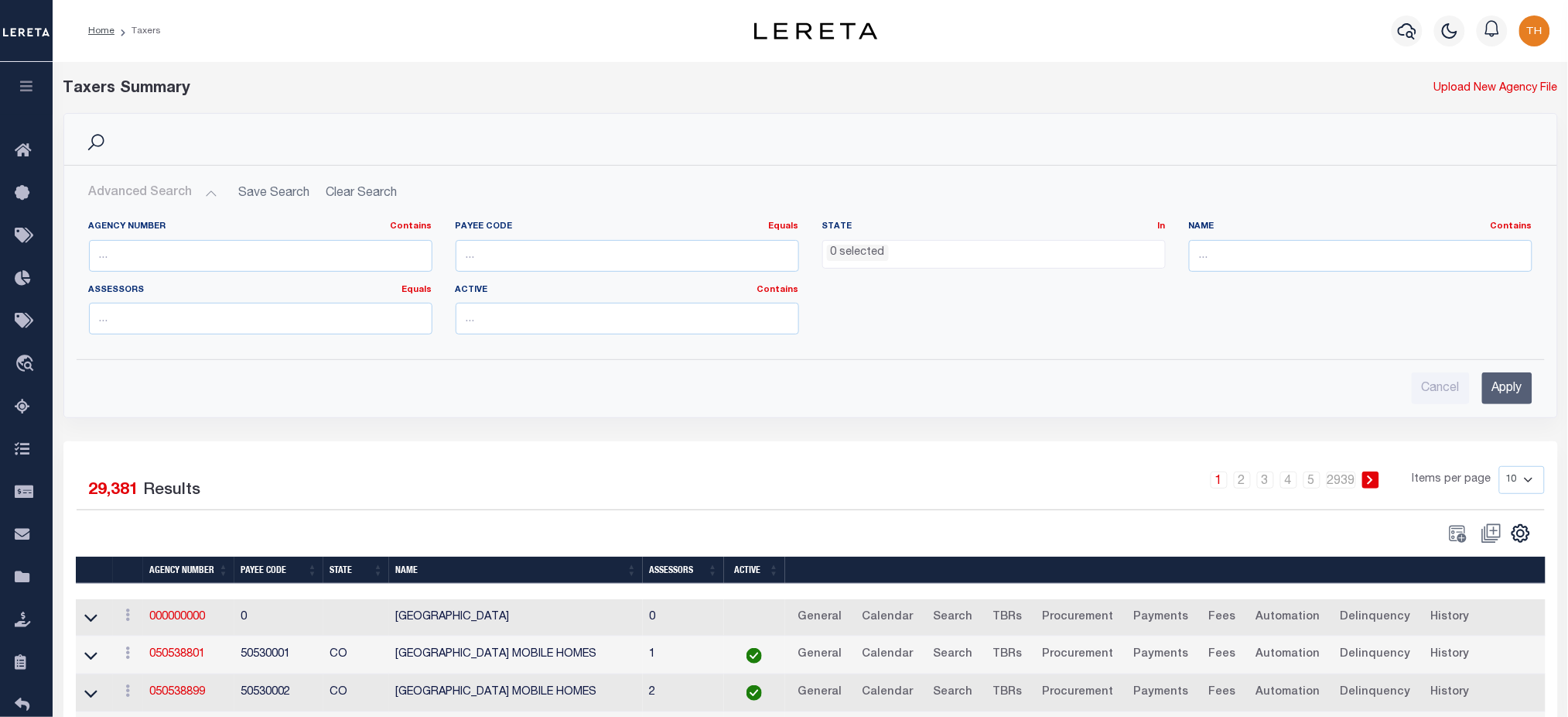
click at [183, 193] on button "Advanced Search" at bounding box center [153, 192] width 128 height 30
click at [1309, 262] on input "text" at bounding box center [1360, 256] width 343 height 32
click at [266, 259] on input "text" at bounding box center [260, 256] width 343 height 32
type input "310"
click at [392, 262] on input "310" at bounding box center [260, 256] width 343 height 32
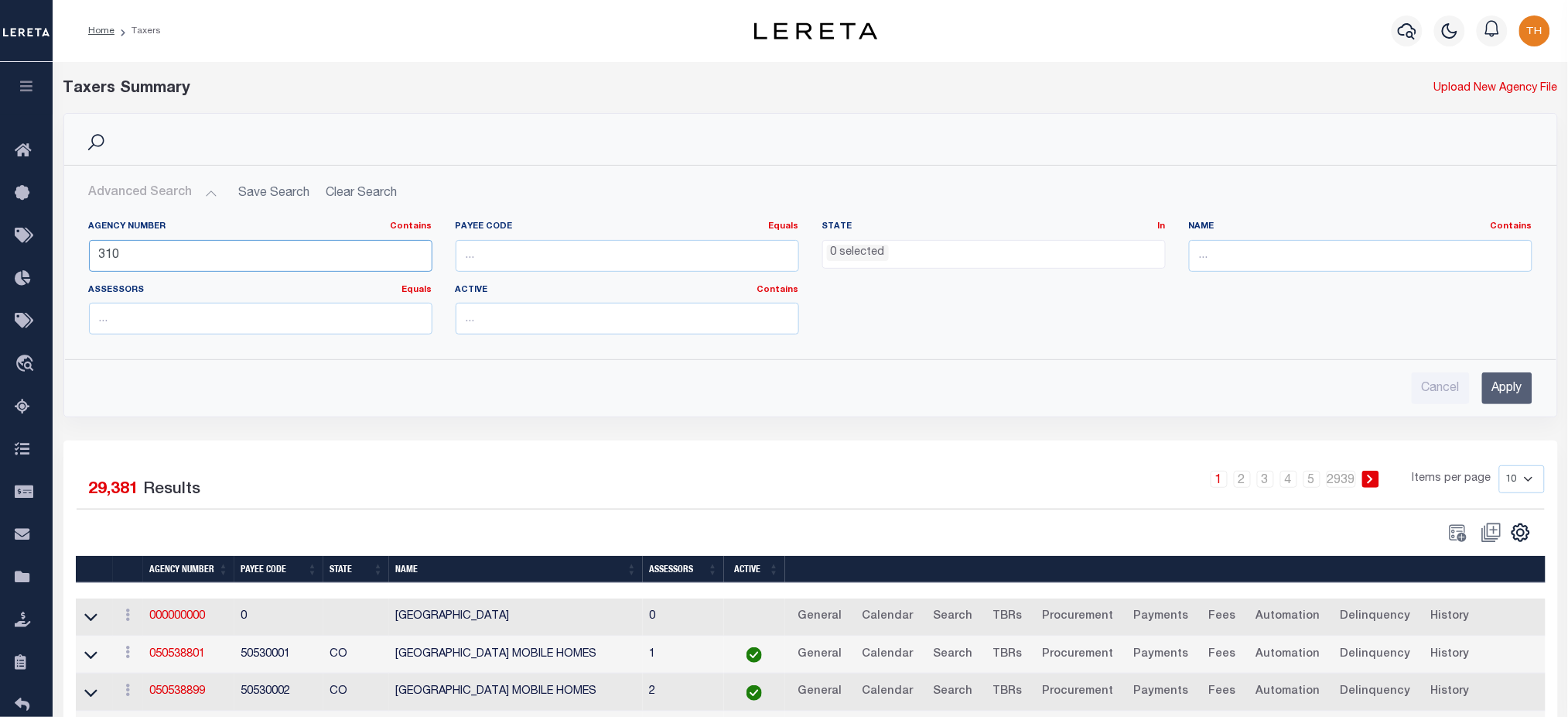
click at [392, 262] on input "310" at bounding box center [260, 256] width 343 height 32
click at [231, 250] on input "text" at bounding box center [260, 256] width 343 height 32
type input "310030101"
click at [1493, 380] on input "Apply" at bounding box center [1507, 388] width 50 height 32
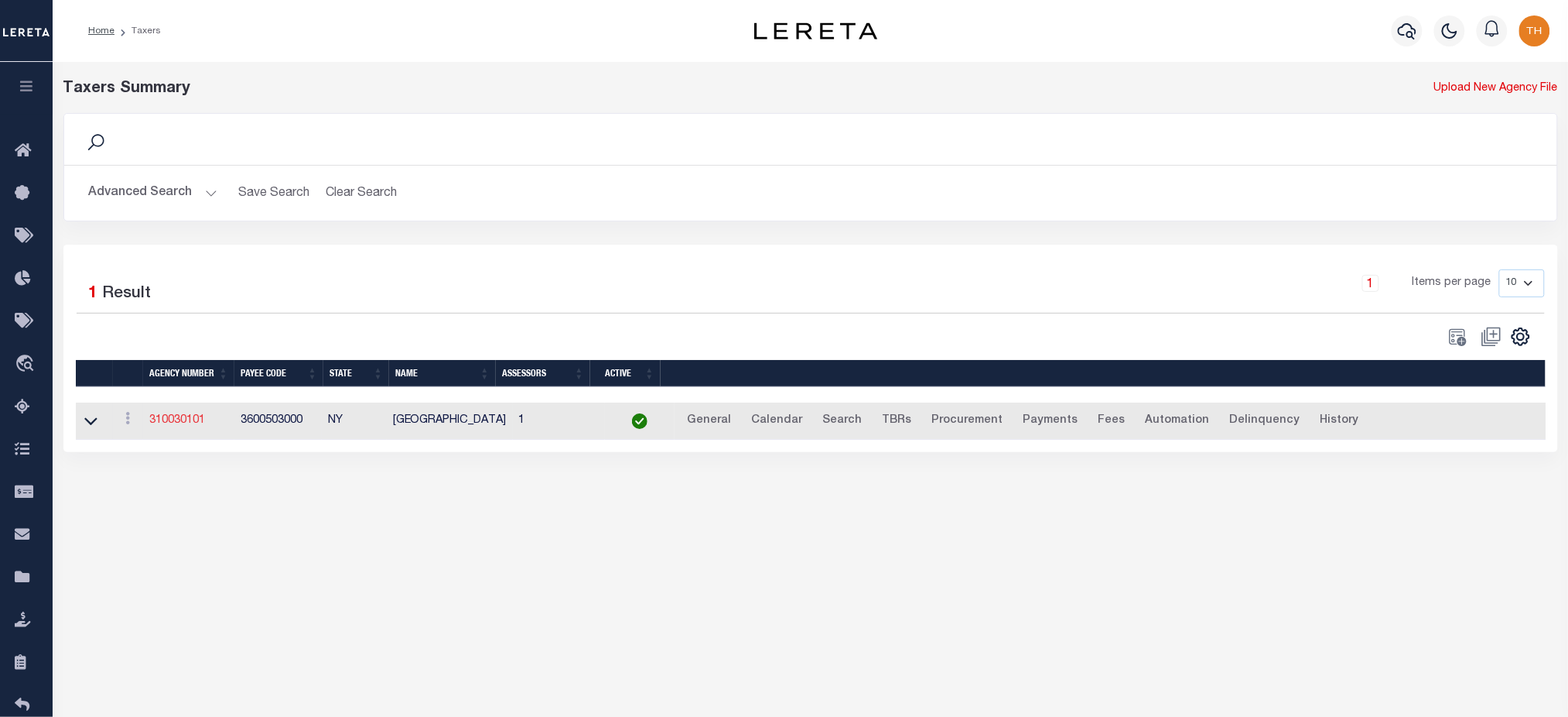
click at [172, 422] on link "310030101" at bounding box center [177, 420] width 56 height 11
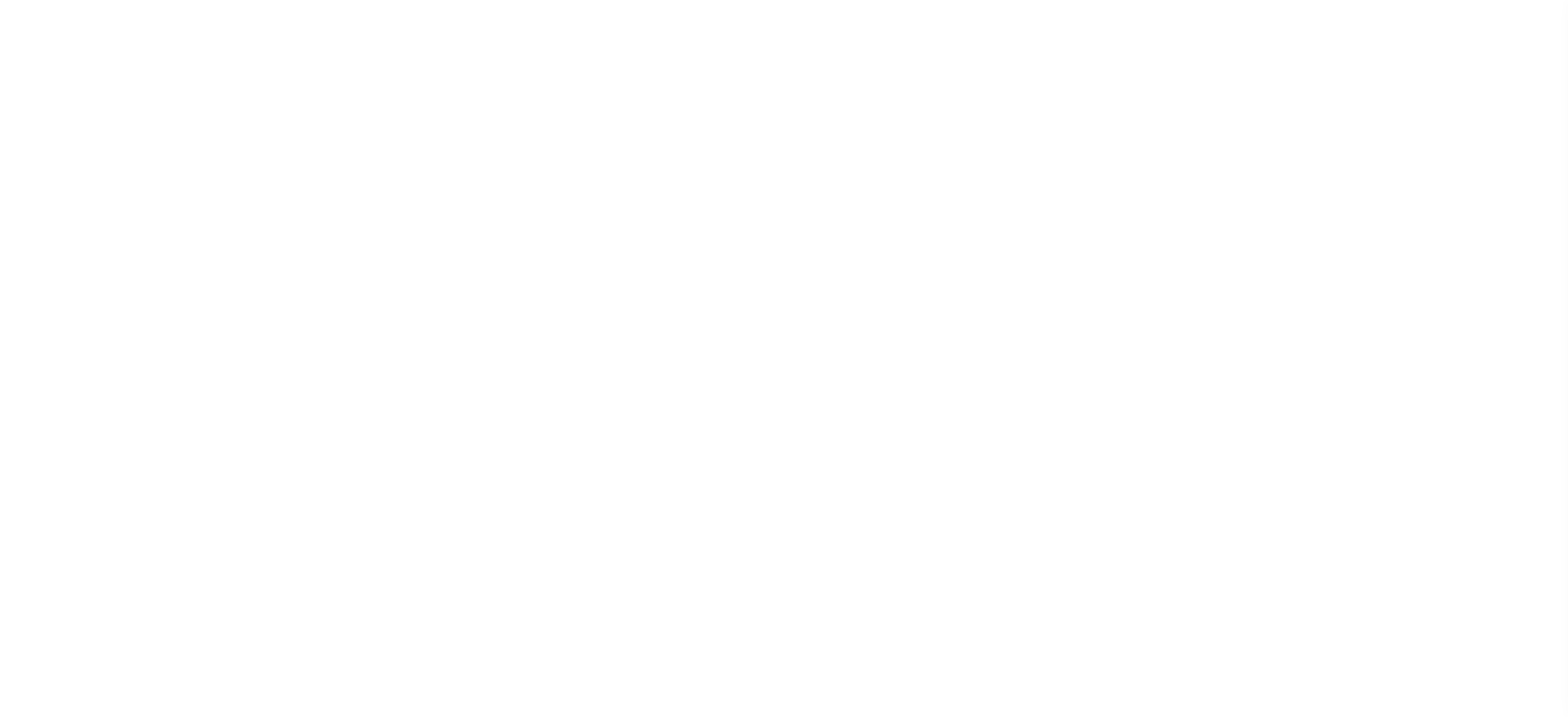
select select
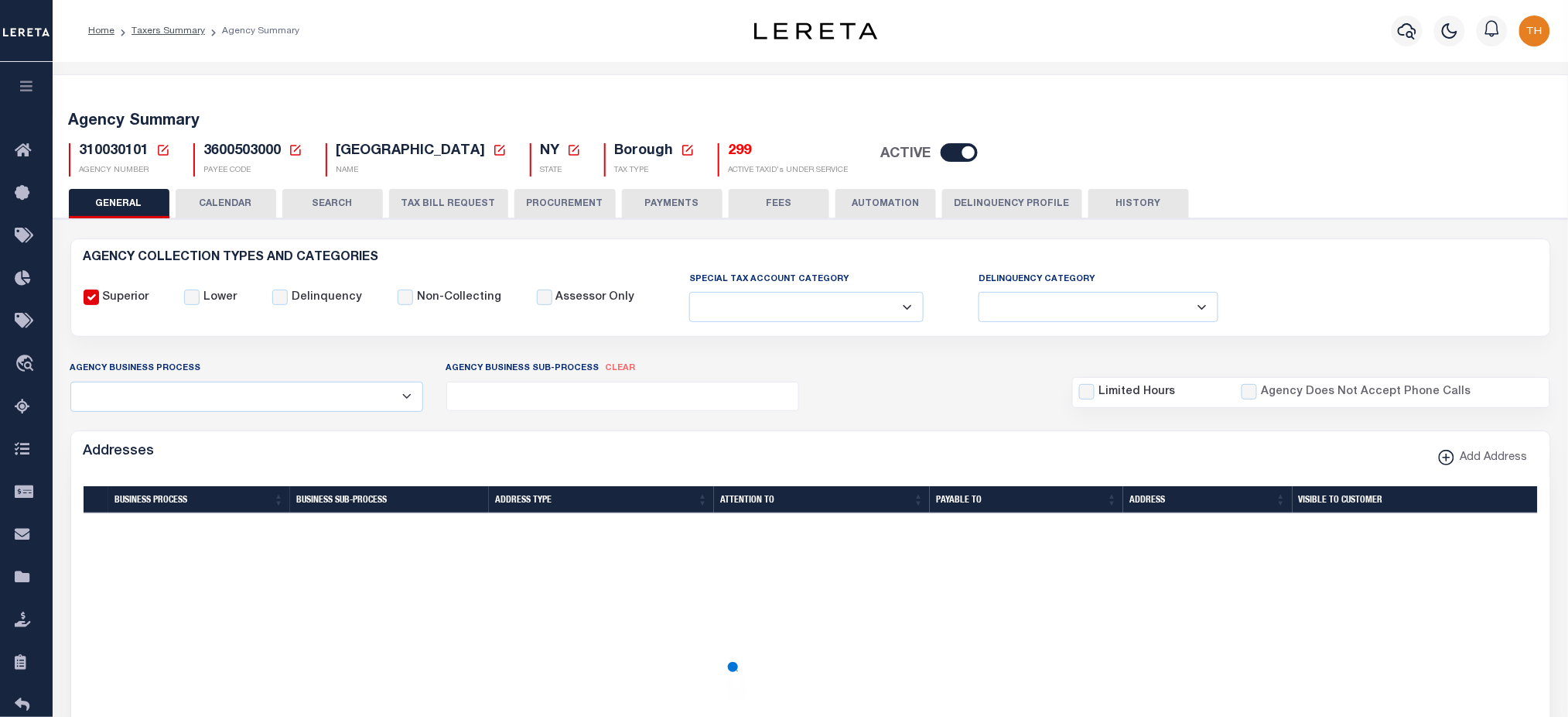
click at [449, 206] on button "TAX BILL REQUEST" at bounding box center [448, 203] width 119 height 29
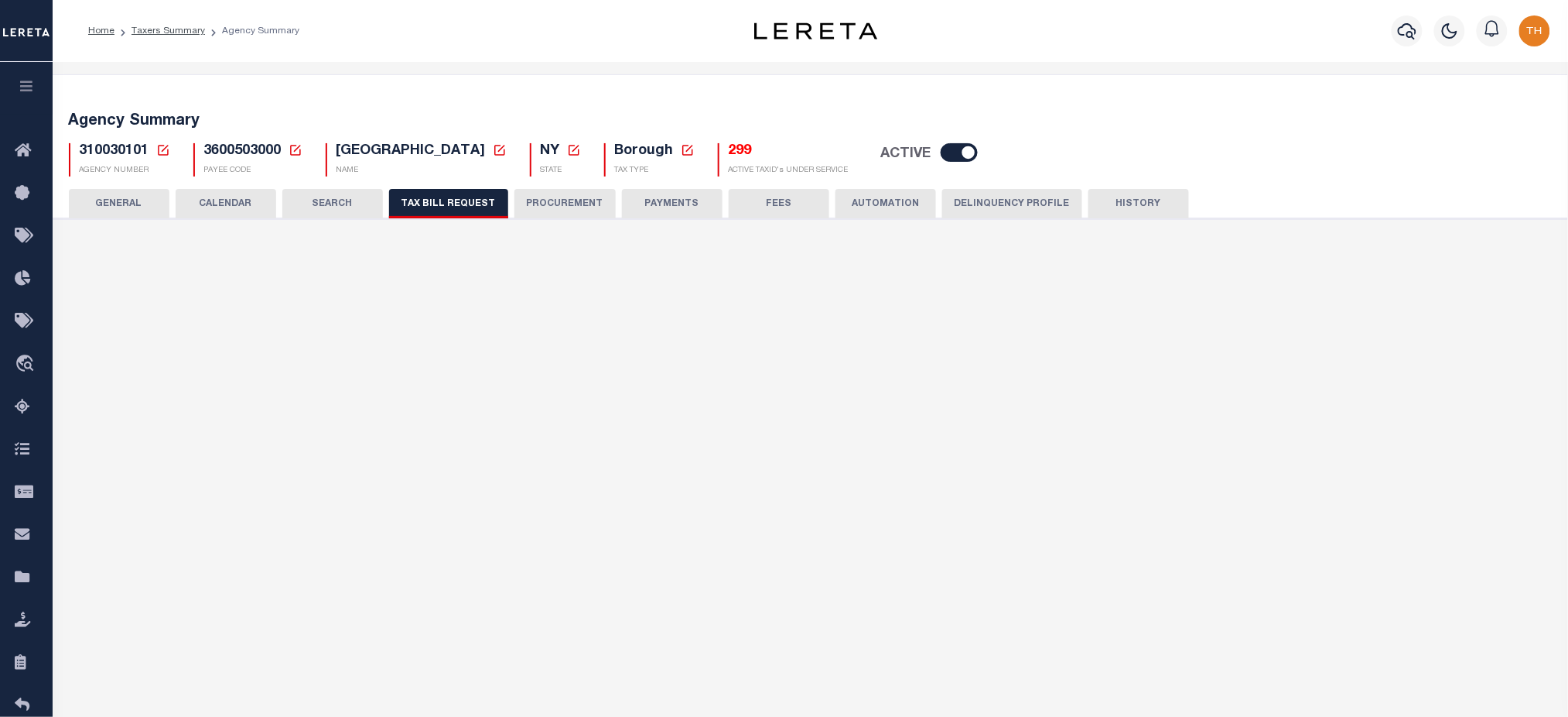
click at [242, 208] on button "CALENDAR" at bounding box center [226, 203] width 101 height 29
checkbox input "false"
type input "2"
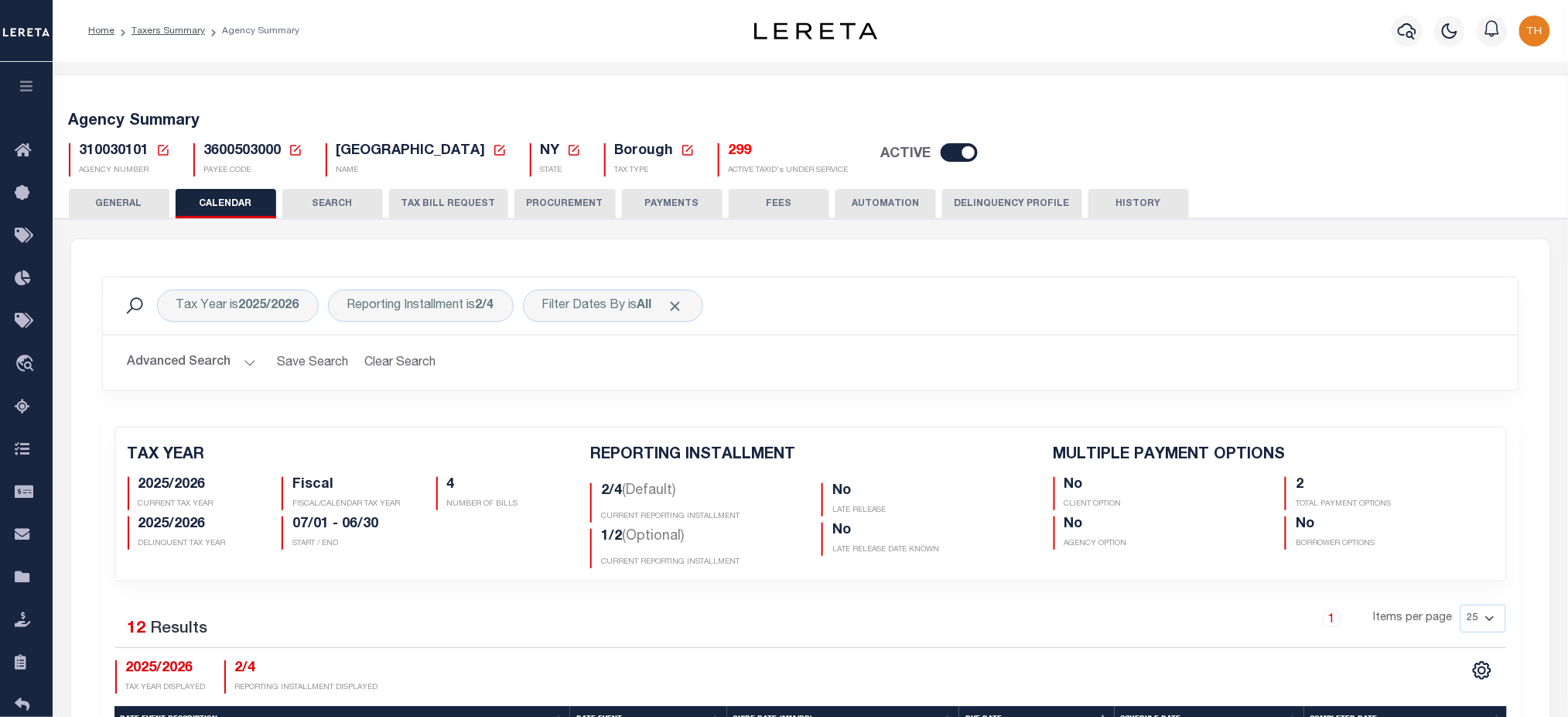
scroll to position [1099, 0]
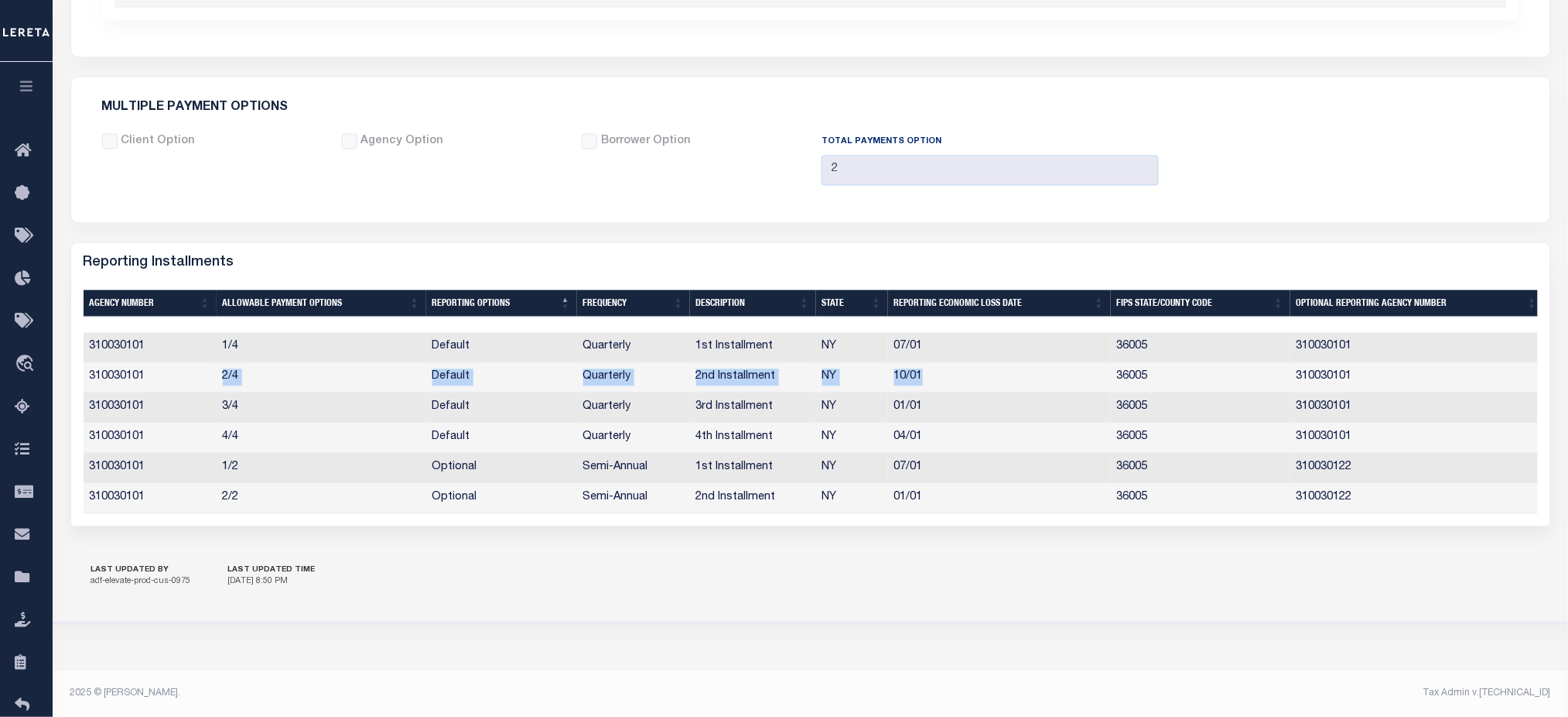
drag, startPoint x: 219, startPoint y: 367, endPoint x: 965, endPoint y: 373, distance: 746.0
click at [965, 373] on tr "310030101 2/4 Default Quarterly 2nd Installment NY 10/01 36005 310030101" at bounding box center [814, 377] width 1460 height 30
